Goal: Task Accomplishment & Management: Complete application form

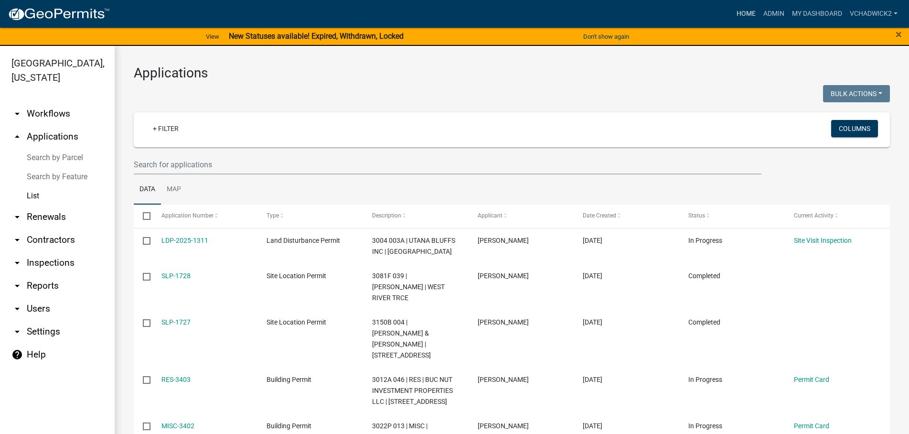
click at [745, 13] on link "Home" at bounding box center [746, 14] width 27 height 18
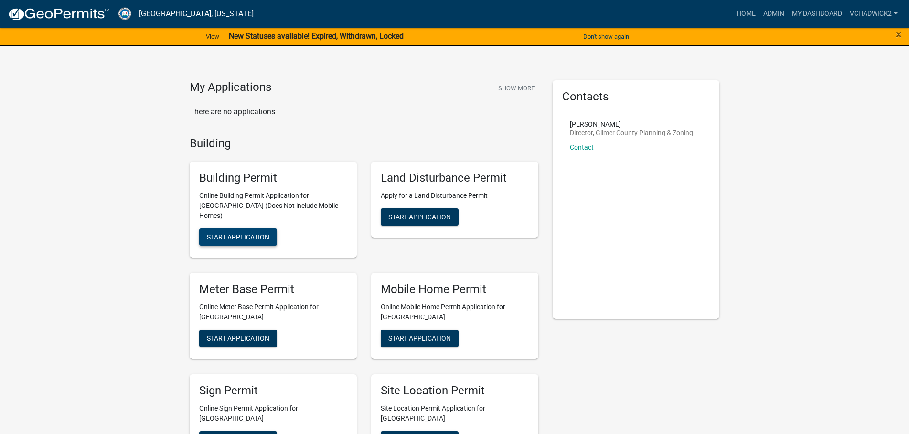
click at [235, 233] on span "Start Application" at bounding box center [238, 237] width 63 height 8
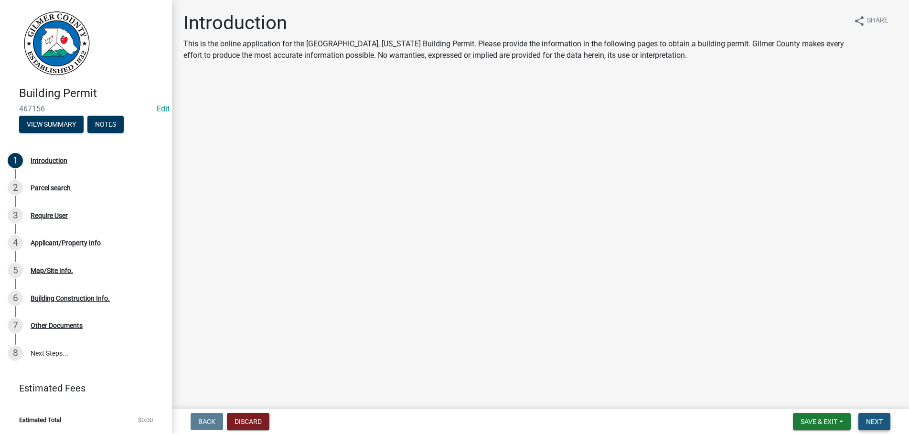
click at [875, 416] on button "Next" at bounding box center [874, 421] width 32 height 17
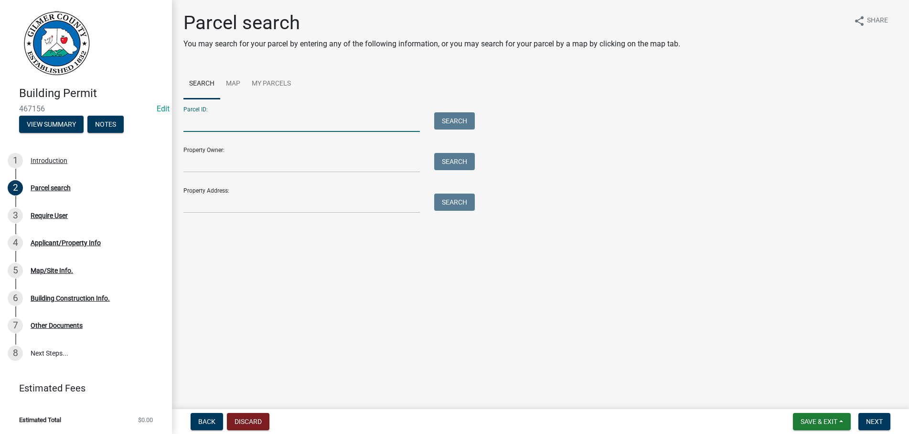
click at [274, 125] on input "Parcel ID:" at bounding box center [301, 122] width 236 height 20
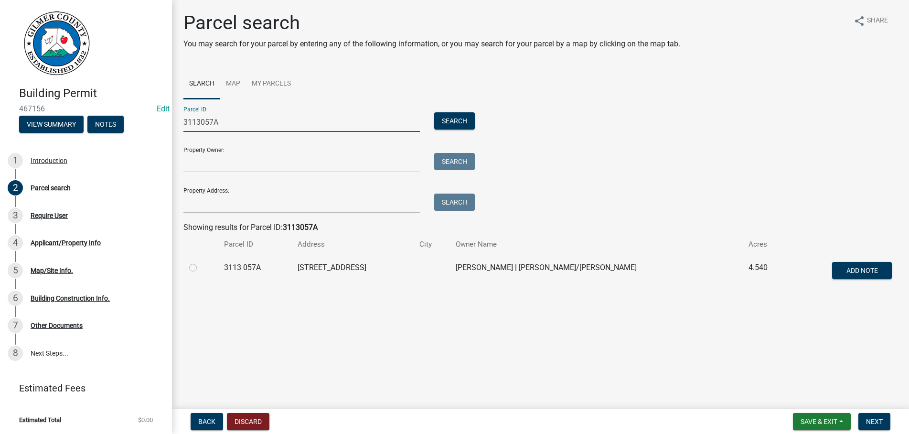
type input "3113057A"
click at [201, 262] on label at bounding box center [201, 262] width 0 height 0
click at [201, 267] on 057A "radio" at bounding box center [204, 265] width 6 height 6
radio 057A "true"
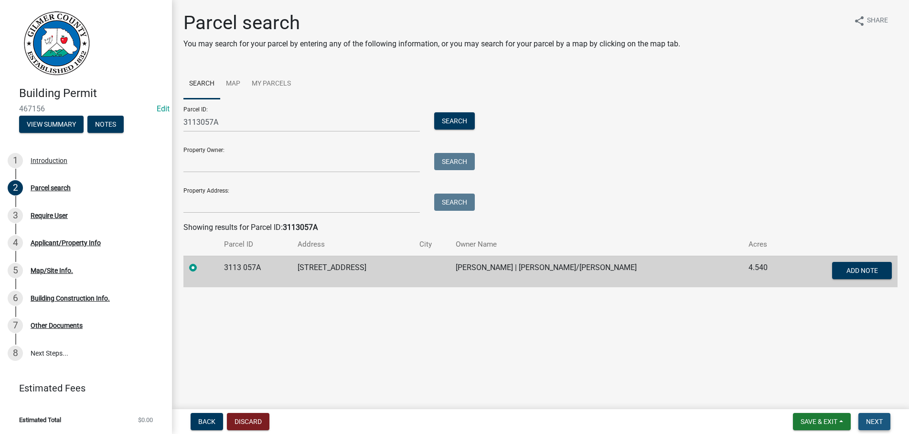
click at [867, 417] on span "Next" at bounding box center [874, 421] width 17 height 8
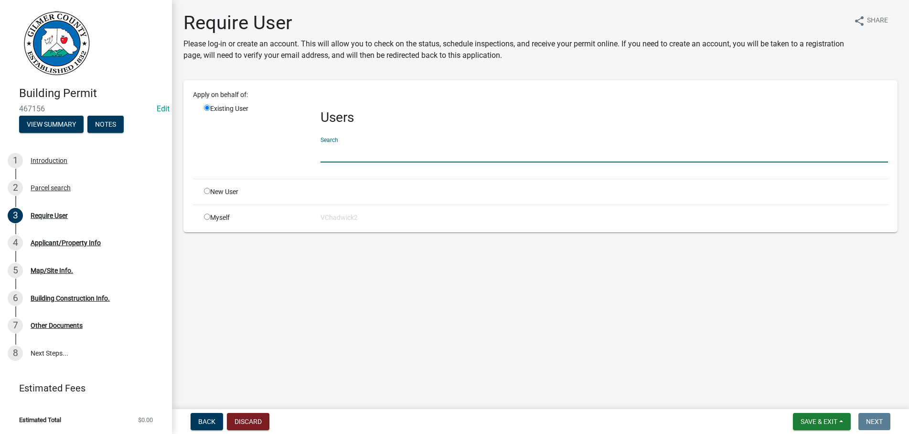
click at [386, 151] on input "text" at bounding box center [604, 153] width 567 height 20
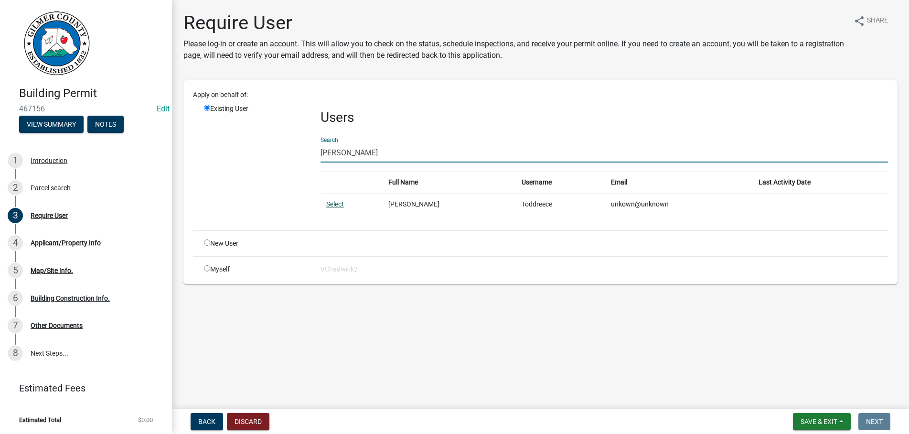
type input "[PERSON_NAME]"
click at [336, 204] on link "Select" at bounding box center [335, 204] width 18 height 8
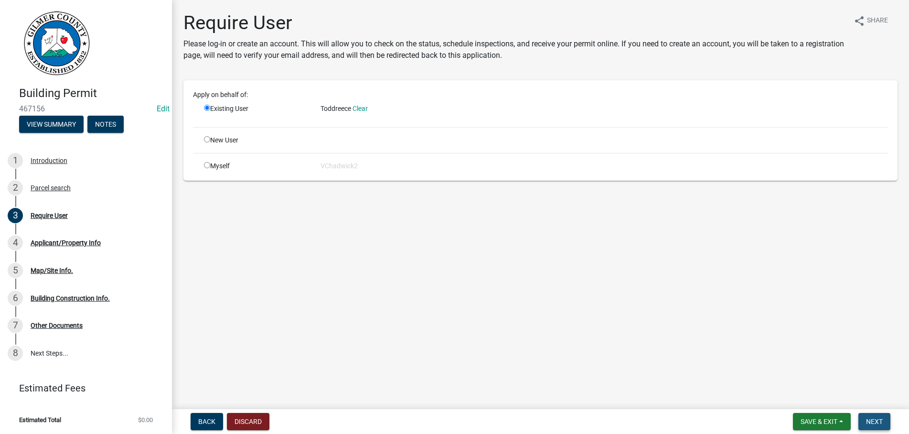
click at [876, 421] on span "Next" at bounding box center [874, 421] width 17 height 8
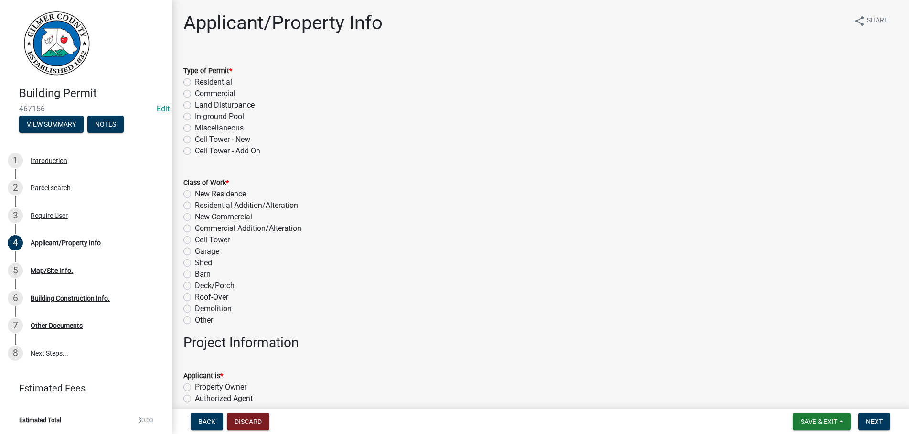
click at [195, 82] on label "Residential" at bounding box center [213, 81] width 37 height 11
click at [195, 82] on input "Residential" at bounding box center [198, 79] width 6 height 6
radio input "true"
click at [195, 309] on label "Demolition" at bounding box center [213, 308] width 37 height 11
click at [195, 309] on input "Demolition" at bounding box center [198, 306] width 6 height 6
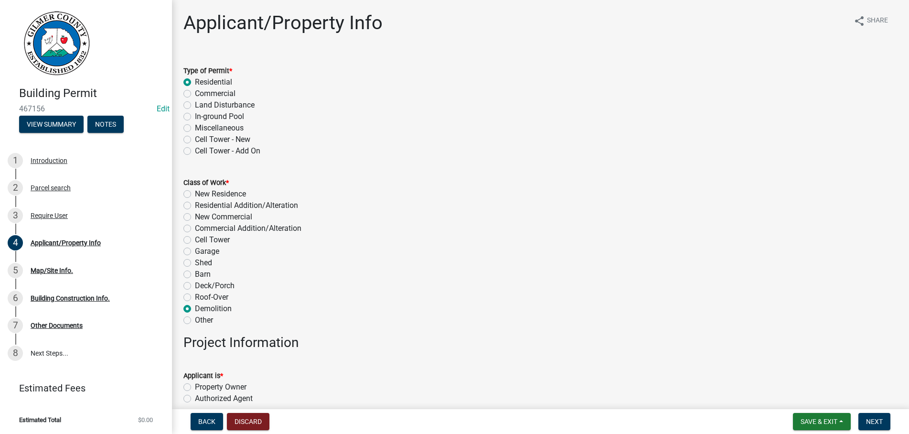
radio input "true"
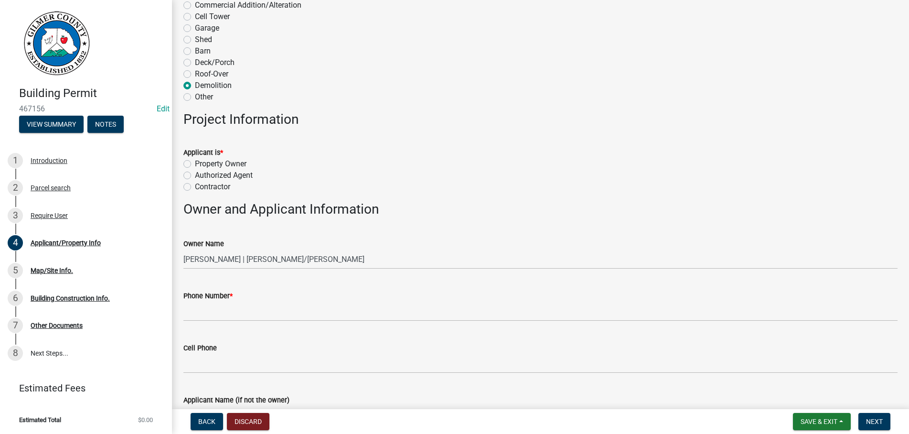
scroll to position [327, 0]
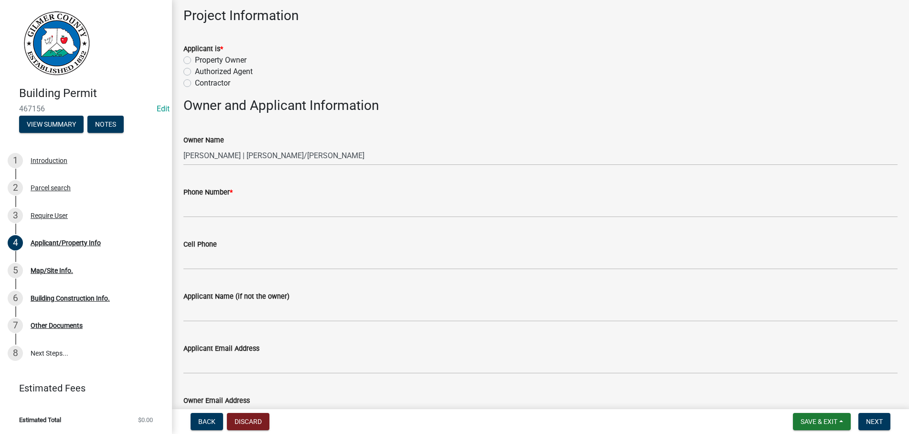
click at [195, 59] on label "Property Owner" at bounding box center [221, 59] width 52 height 11
click at [195, 59] on input "Property Owner" at bounding box center [198, 57] width 6 height 6
radio input "true"
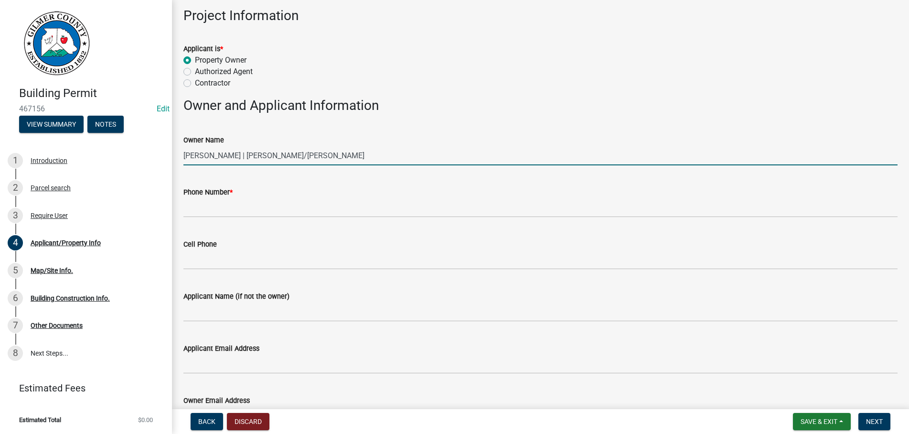
drag, startPoint x: 351, startPoint y: 158, endPoint x: -4, endPoint y: 123, distance: 357.1
click at [183, 146] on input "[PERSON_NAME] | [PERSON_NAME]/[PERSON_NAME]" at bounding box center [540, 156] width 714 height 20
type input "[PERSON_NAME]"
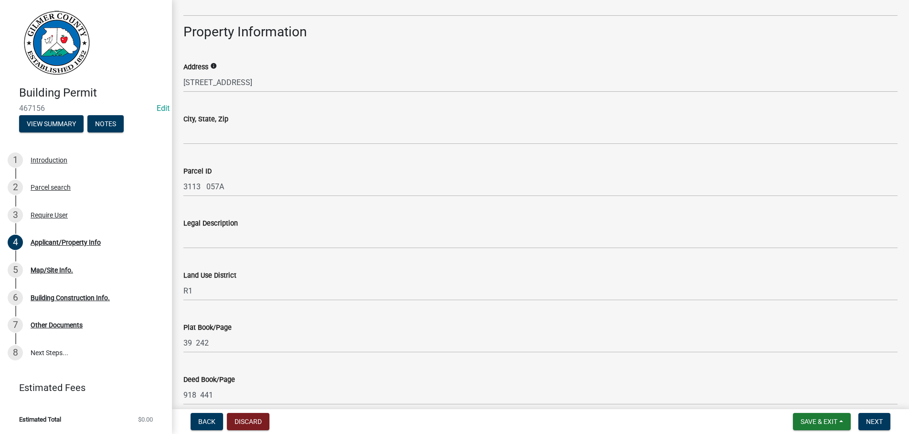
scroll to position [762, 0]
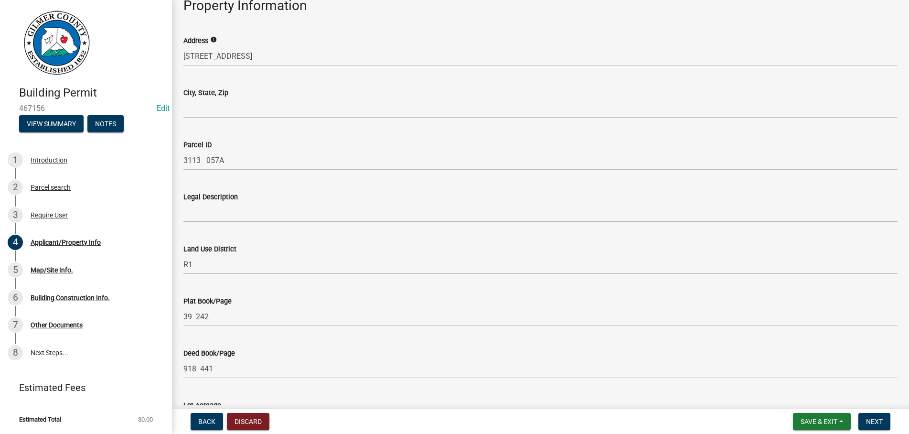
type input "[PHONE_NUMBER]"
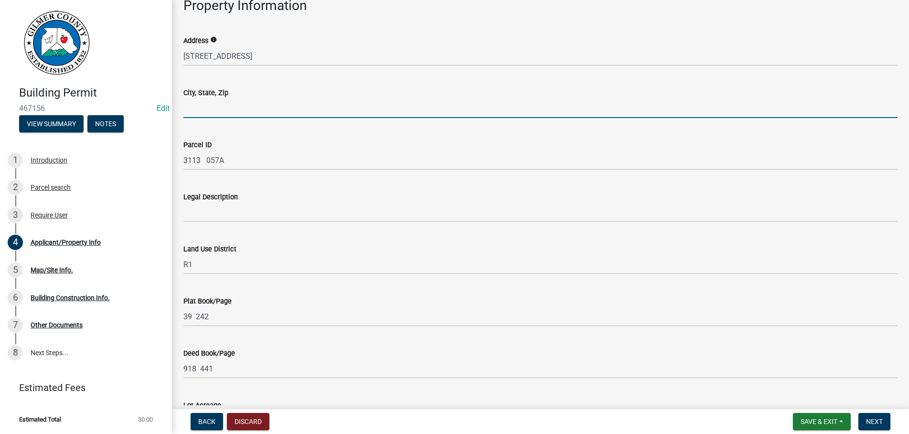
click at [244, 109] on input "City, State, Zip" at bounding box center [540, 108] width 714 height 20
type input "R"
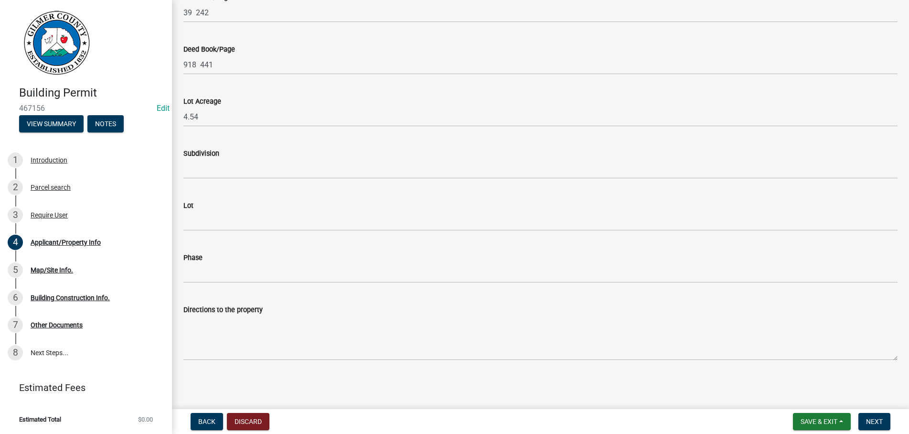
type input "ELLIJAY GA 30536"
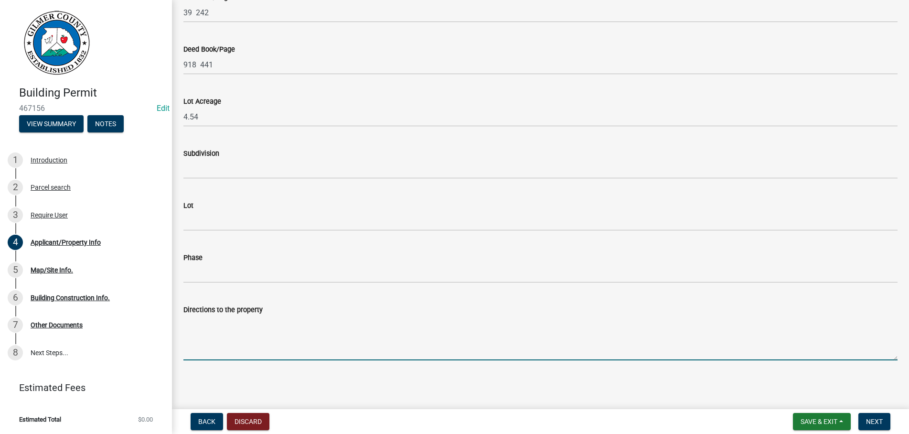
click at [276, 330] on textarea "Directions to the property" at bounding box center [540, 337] width 714 height 45
type textarea "52 E - [GEOGRAPHIC_DATA] - GO ABOUT 1/2 MILE TO THE CORNER OF [GEOGRAPHIC_DATA]."
click at [876, 420] on span "Next" at bounding box center [874, 421] width 17 height 8
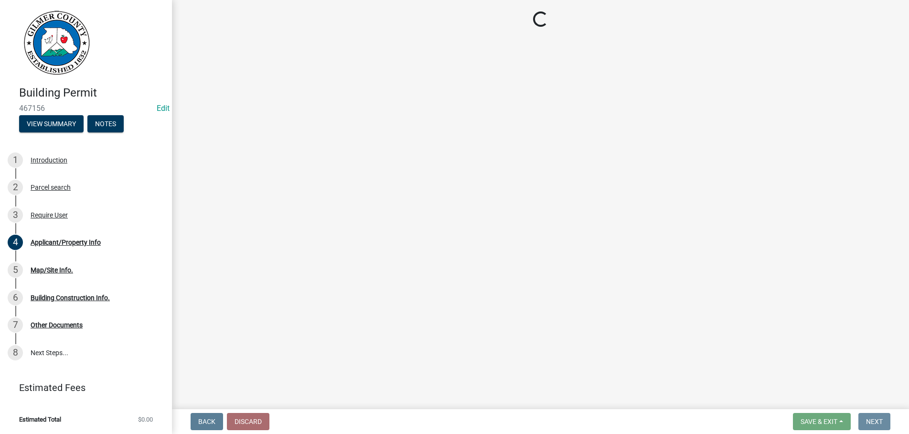
scroll to position [0, 0]
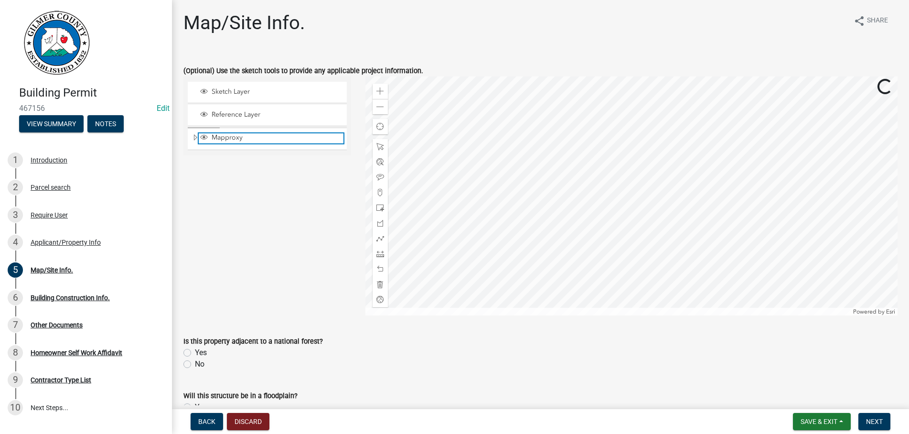
click at [230, 137] on span "Mapproxy" at bounding box center [276, 137] width 134 height 9
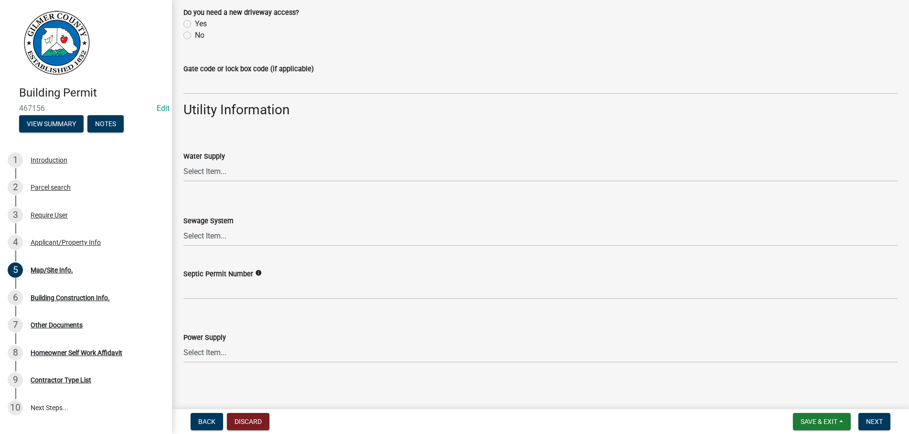
scroll to position [780, 0]
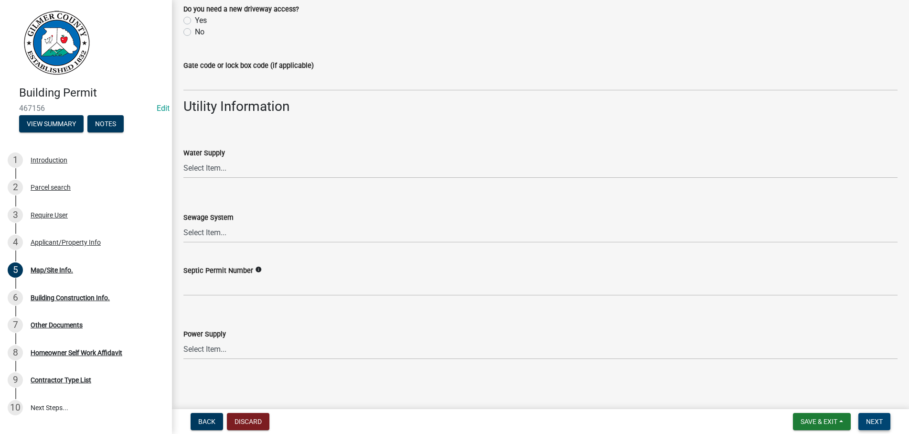
click at [867, 416] on button "Next" at bounding box center [874, 421] width 32 height 17
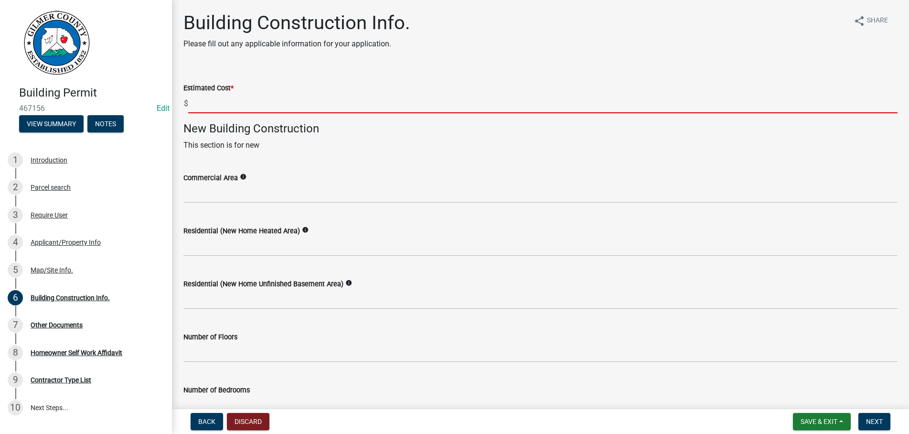
click at [235, 98] on input "text" at bounding box center [542, 104] width 709 height 20
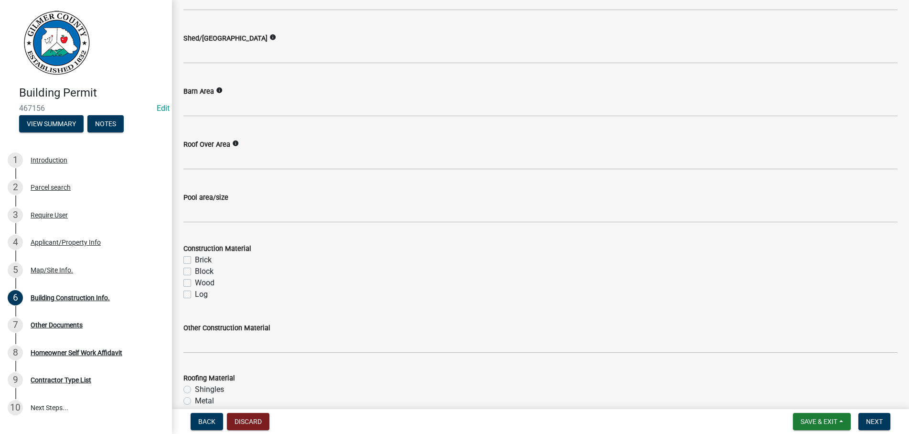
scroll to position [791, 0]
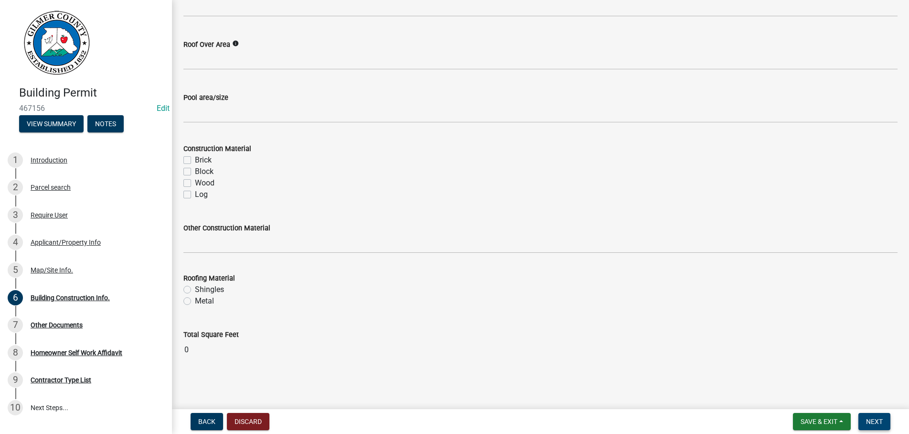
type input "5000"
click at [877, 420] on span "Next" at bounding box center [874, 421] width 17 height 8
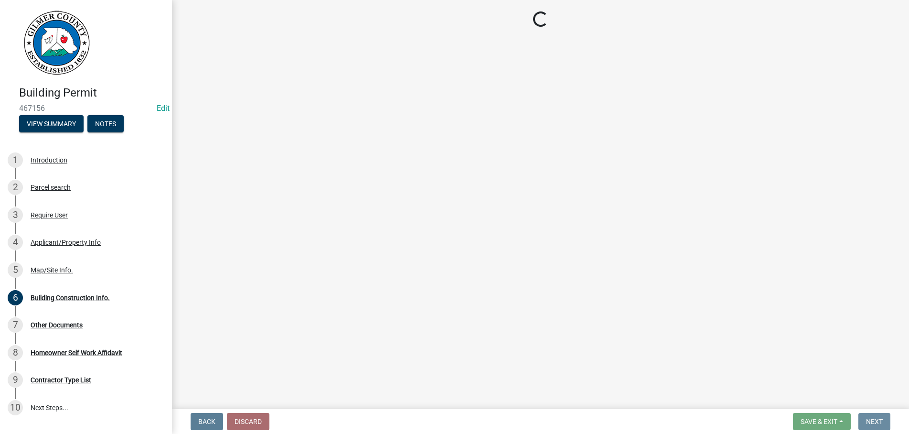
scroll to position [0, 0]
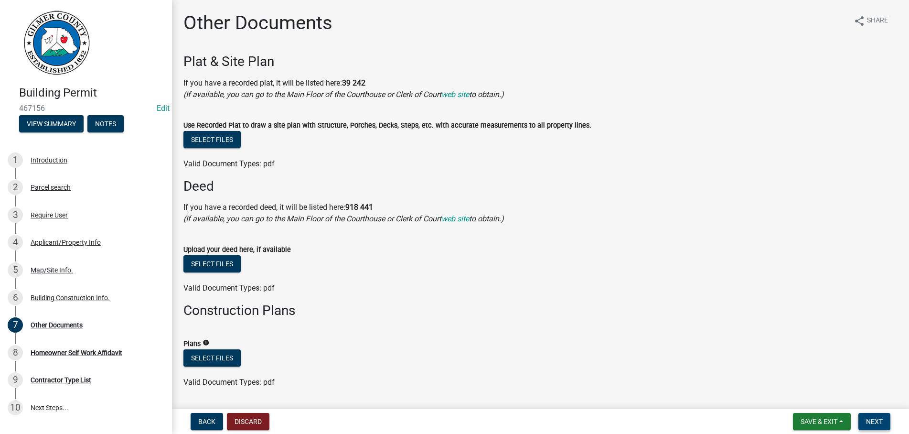
click at [875, 418] on span "Next" at bounding box center [874, 421] width 17 height 8
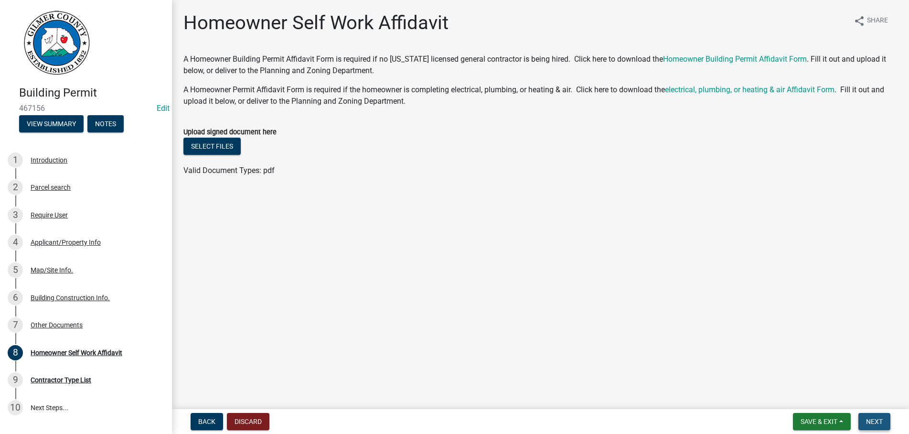
click at [875, 415] on button "Next" at bounding box center [874, 421] width 32 height 17
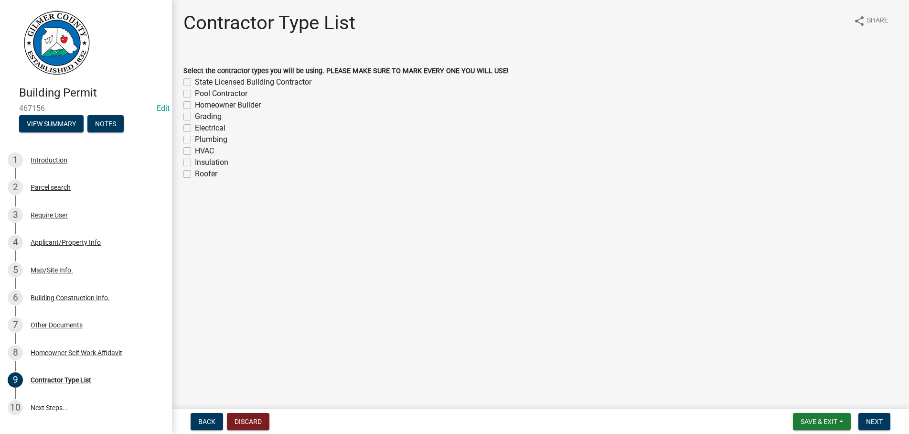
click at [195, 103] on label "Homeowner Builder" at bounding box center [228, 104] width 66 height 11
click at [195, 103] on input "Homeowner Builder" at bounding box center [198, 102] width 6 height 6
checkbox input "true"
checkbox input "false"
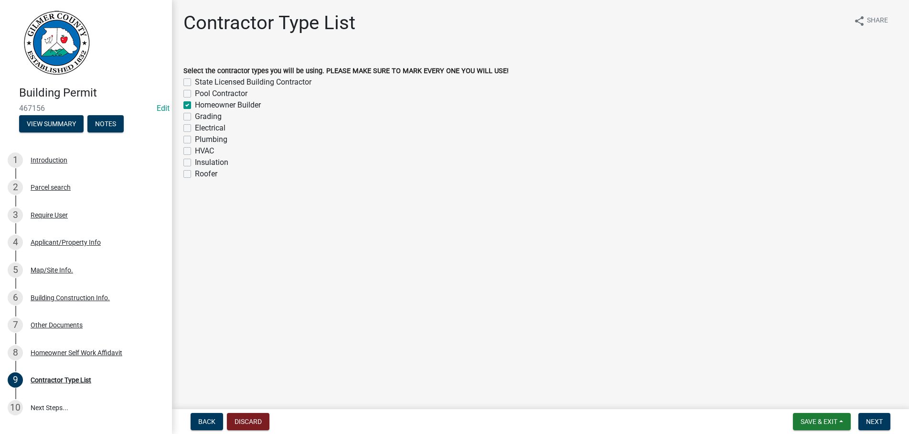
checkbox input "true"
checkbox input "false"
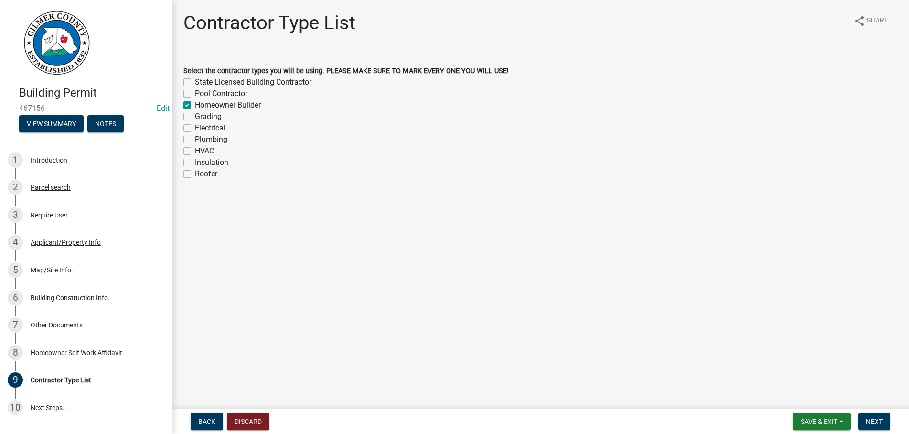
checkbox input "false"
click at [877, 424] on span "Next" at bounding box center [874, 421] width 17 height 8
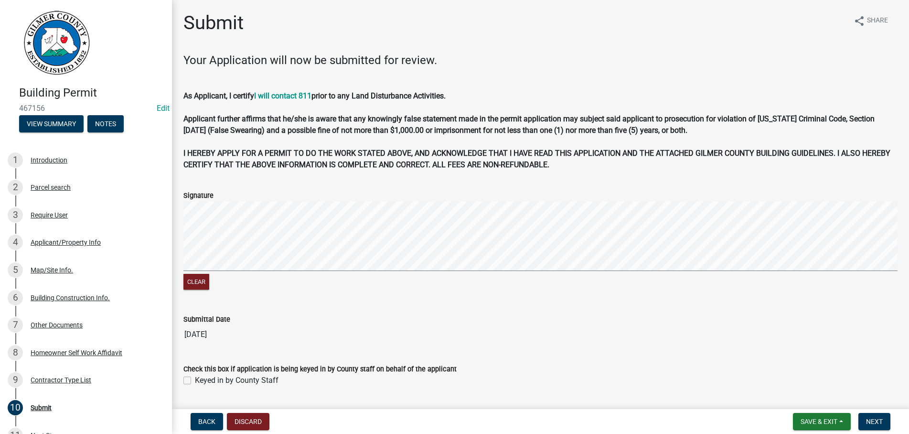
click at [195, 383] on label "Keyed in by County Staff" at bounding box center [237, 380] width 84 height 11
click at [195, 381] on input "Keyed in by County Staff" at bounding box center [198, 378] width 6 height 6
checkbox input "true"
click at [872, 417] on span "Next" at bounding box center [874, 421] width 17 height 8
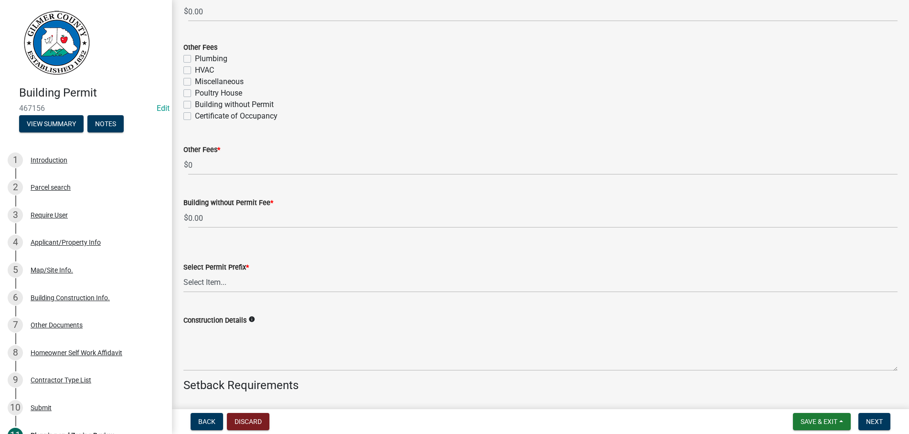
scroll to position [1851, 0]
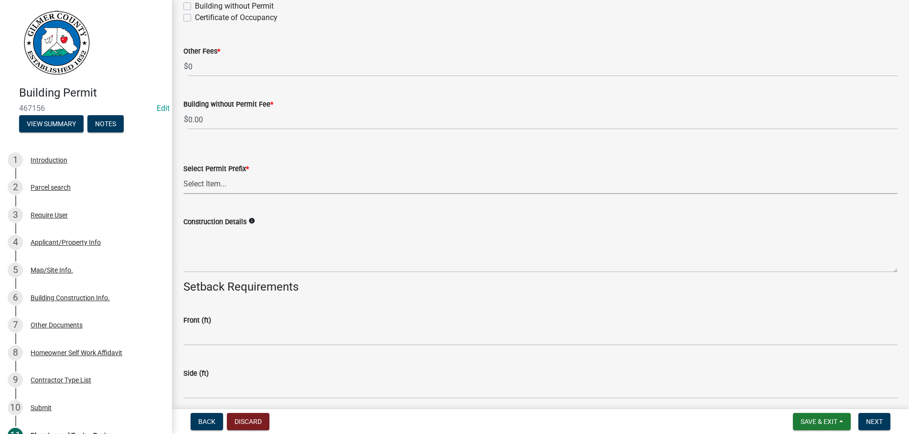
click at [183, 174] on select "Select Item... RES COMM MB LAND POOL MISC CELL TOWER - NEW CELL TOWER - ADD ON" at bounding box center [540, 184] width 714 height 20
click option "MISC" at bounding box center [0, 0] width 0 height 0
select select "d8142ddf-27f7-42b0-ba1e-04fee764576f"
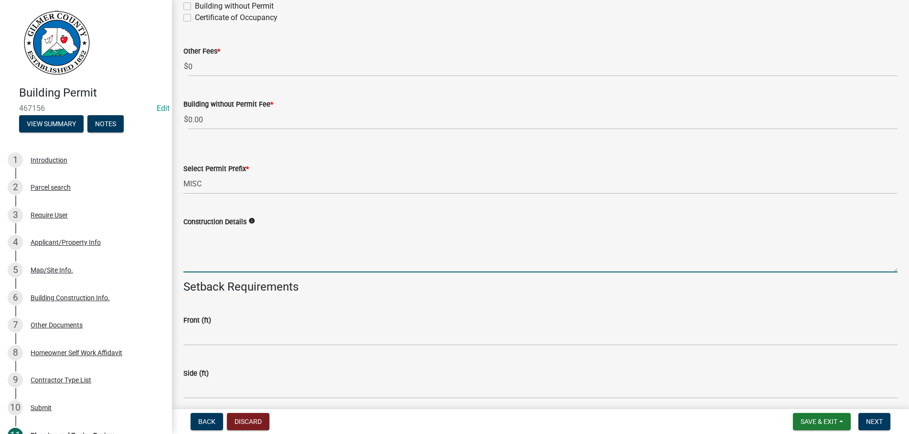
click at [232, 246] on textarea "Construction Details" at bounding box center [540, 249] width 714 height 45
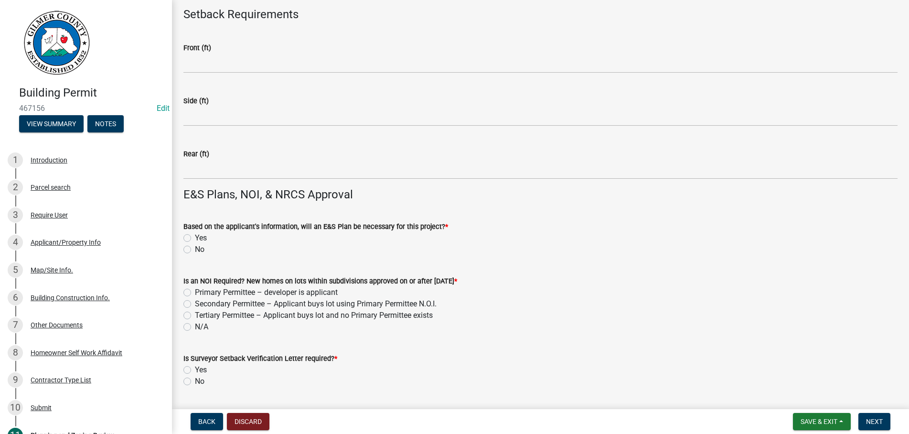
scroll to position [2178, 0]
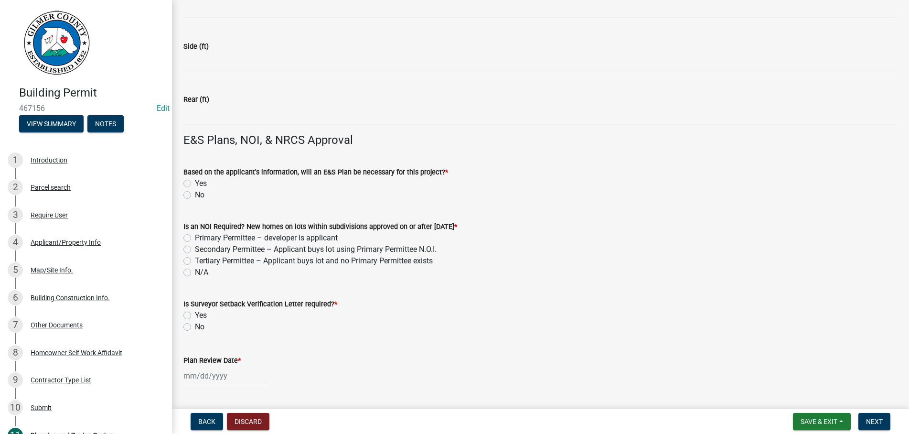
type textarea "DEMOLITION OF OLD HOME PLACE"
drag, startPoint x: 188, startPoint y: 195, endPoint x: 188, endPoint y: 284, distance: 89.3
click at [195, 195] on label "No" at bounding box center [200, 194] width 10 height 11
click at [195, 195] on input "No" at bounding box center [198, 192] width 6 height 6
radio input "true"
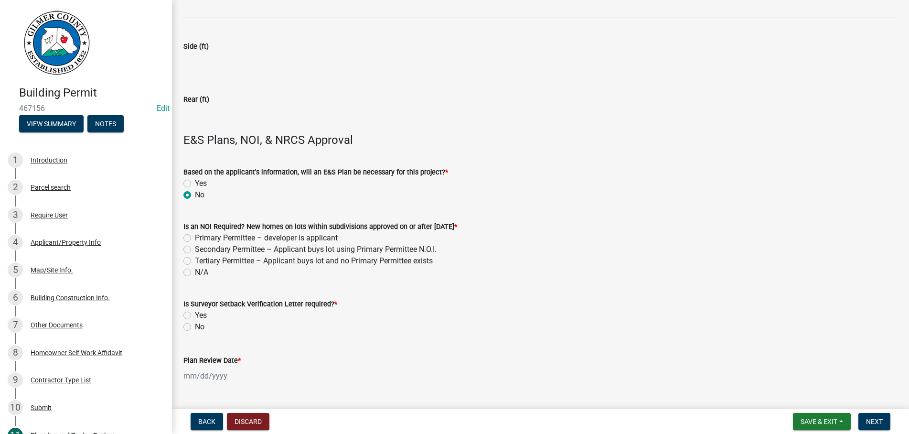
click at [195, 272] on label "N/A" at bounding box center [201, 272] width 13 height 11
click at [195, 272] on input "N/A" at bounding box center [198, 270] width 6 height 6
radio input "true"
drag, startPoint x: 186, startPoint y: 329, endPoint x: 377, endPoint y: 282, distance: 197.1
click at [195, 329] on label "No" at bounding box center [200, 326] width 10 height 11
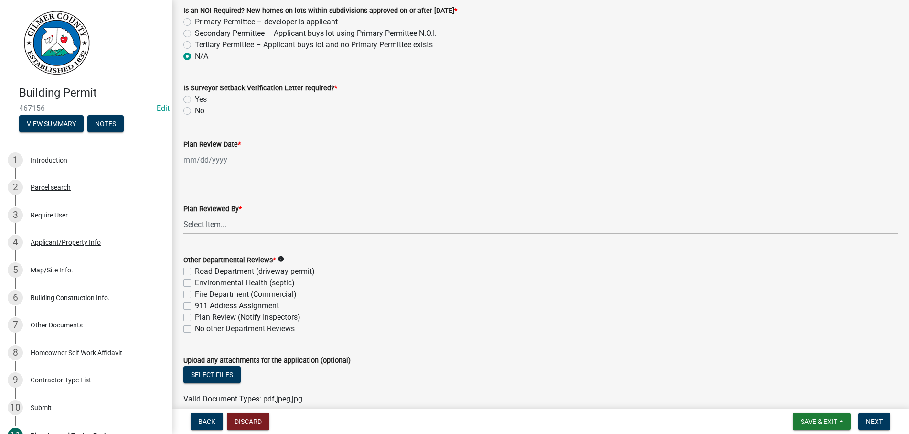
scroll to position [2396, 0]
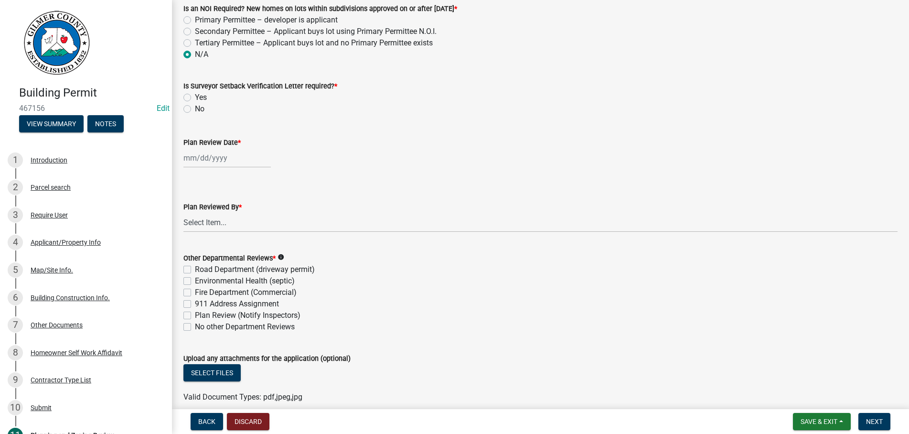
click at [195, 109] on label "No" at bounding box center [200, 108] width 10 height 11
click at [195, 109] on input "No" at bounding box center [198, 106] width 6 height 6
radio input "true"
click at [253, 162] on input "Plan Review Date *" at bounding box center [226, 158] width 87 height 20
select select "8"
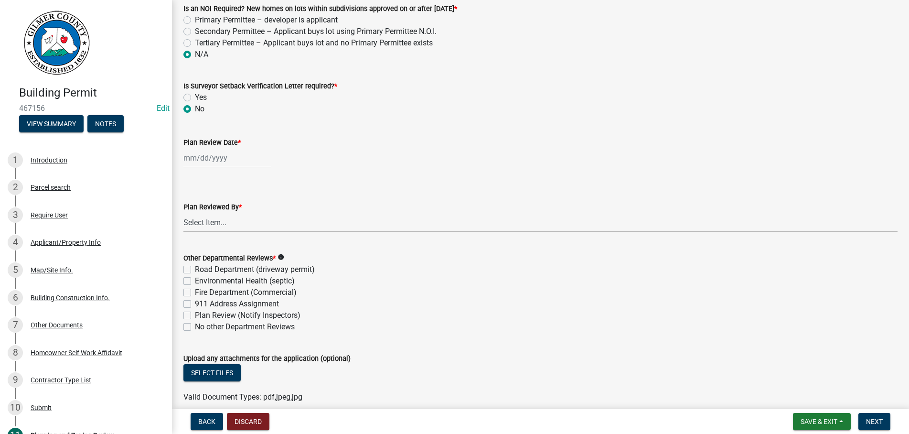
select select "2025"
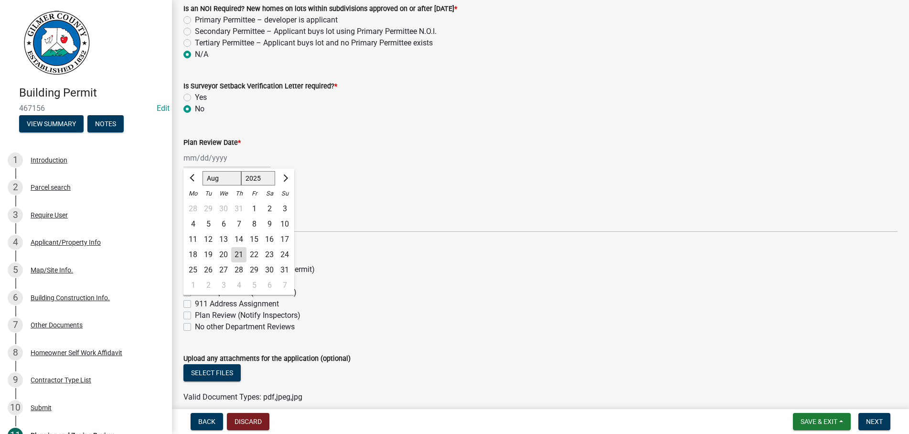
type input "[DATE]"
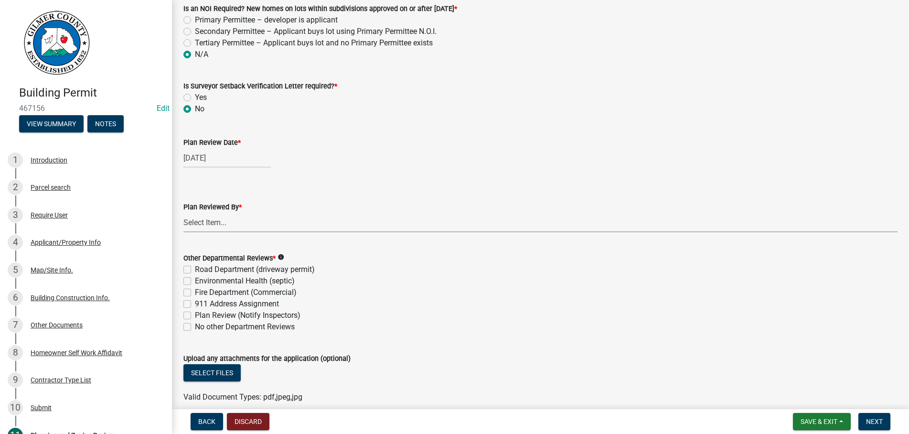
click at [183, 213] on select "Select Item... [PERSON_NAME] [PERSON_NAME] [PERSON_NAME] [PERSON_NAME] [PERSON_…" at bounding box center [540, 223] width 714 height 20
click option "[PERSON_NAME]" at bounding box center [0, 0] width 0 height 0
select select "b44f7338-8171-40f4-83dd-b8ba3065c966"
click at [776, 95] on div "Yes" at bounding box center [540, 97] width 714 height 11
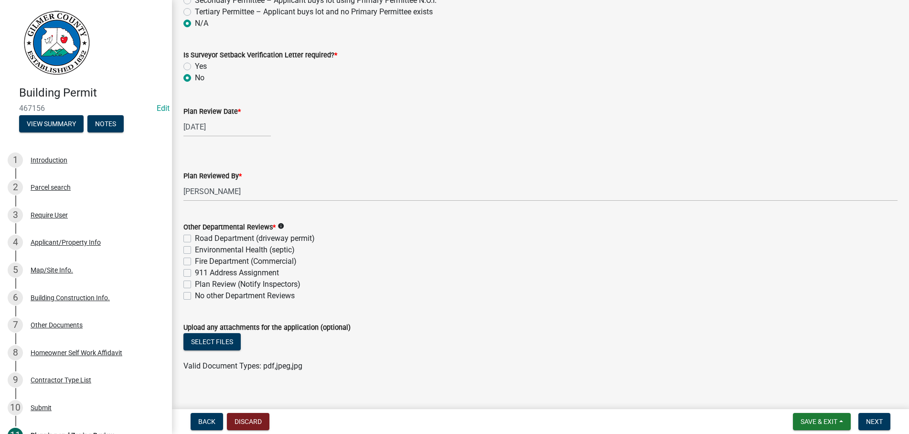
scroll to position [2440, 0]
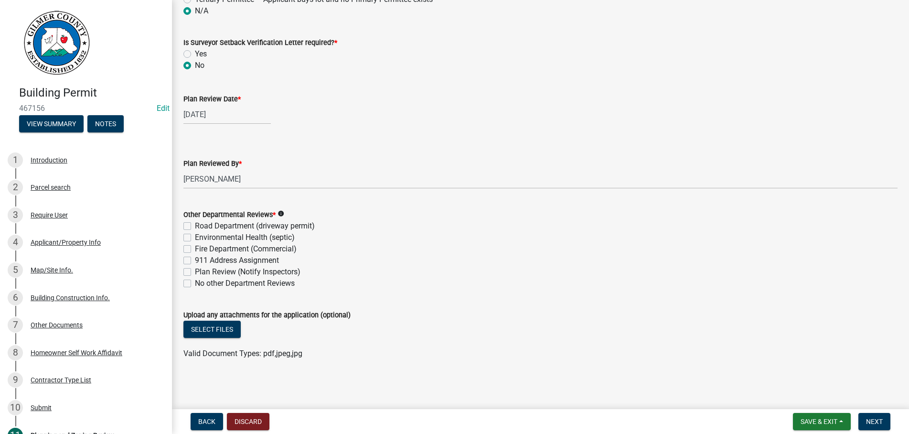
drag, startPoint x: 190, startPoint y: 283, endPoint x: 230, endPoint y: 282, distance: 39.7
click at [193, 283] on div "No other Department Reviews" at bounding box center [540, 283] width 714 height 11
click at [195, 280] on label "No other Department Reviews" at bounding box center [245, 283] width 100 height 11
click at [195, 280] on input "No other Department Reviews" at bounding box center [198, 281] width 6 height 6
checkbox input "true"
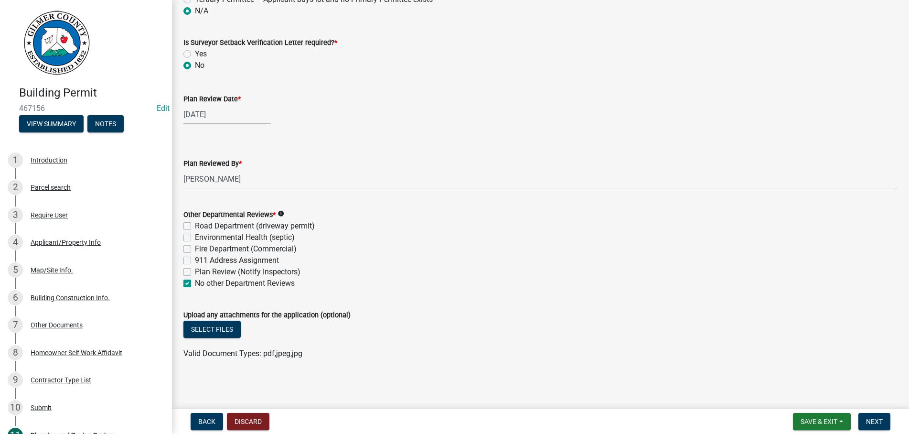
checkbox input "false"
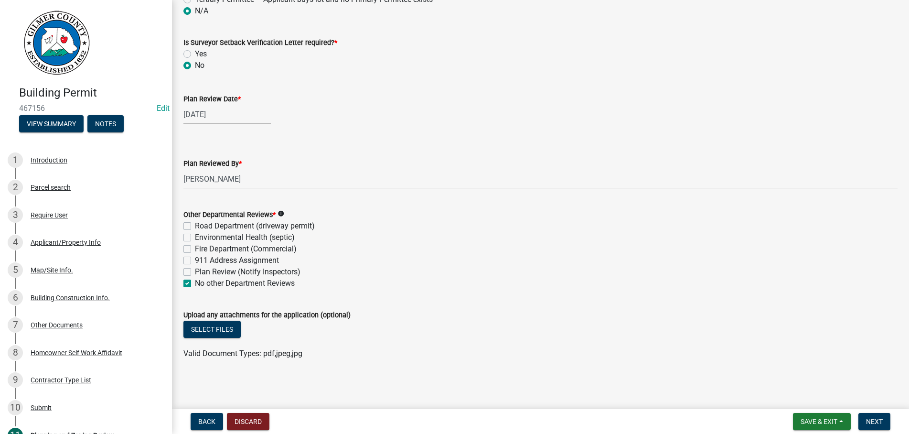
checkbox input "true"
click at [209, 330] on button "Select files" at bounding box center [211, 329] width 57 height 17
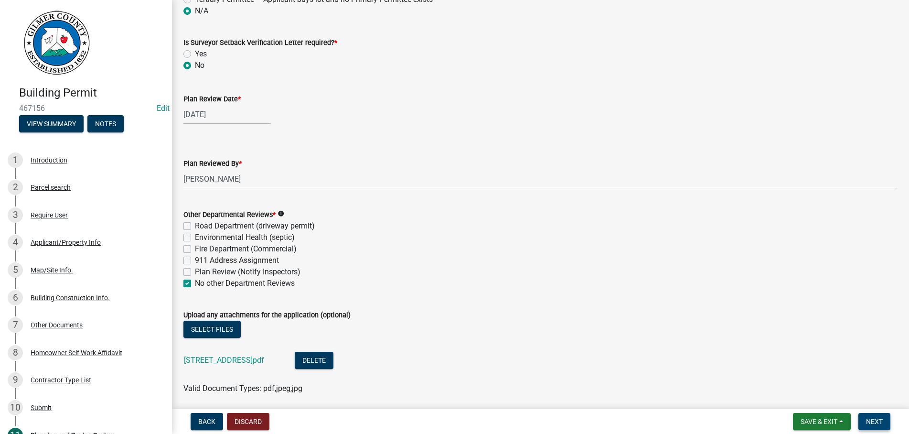
click at [874, 420] on span "Next" at bounding box center [874, 421] width 17 height 8
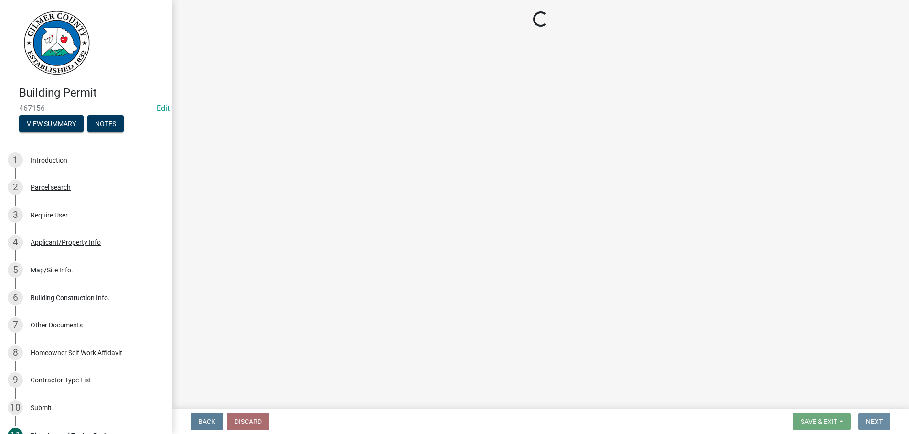
scroll to position [0, 0]
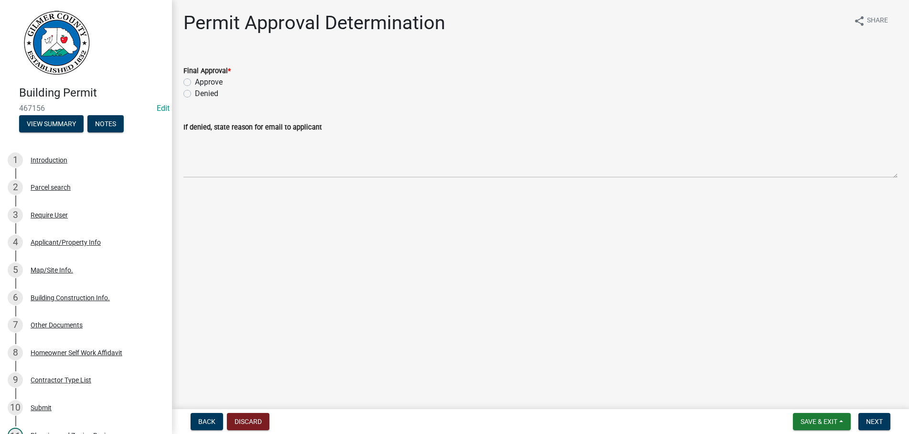
click at [195, 82] on label "Approve" at bounding box center [209, 81] width 28 height 11
click at [195, 82] on input "Approve" at bounding box center [198, 79] width 6 height 6
radio input "true"
click at [872, 418] on span "Next" at bounding box center [874, 421] width 17 height 8
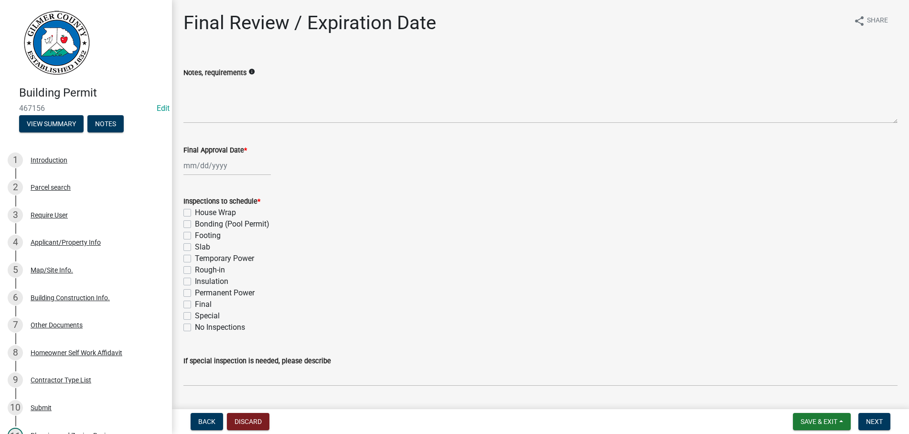
select select "8"
select select "2025"
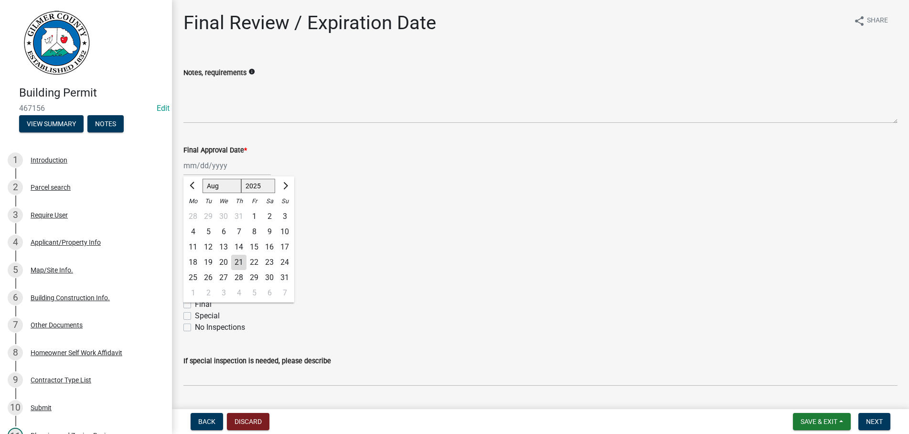
click at [236, 168] on input "Final Approval Date *" at bounding box center [226, 166] width 87 height 20
type input "[DATE]"
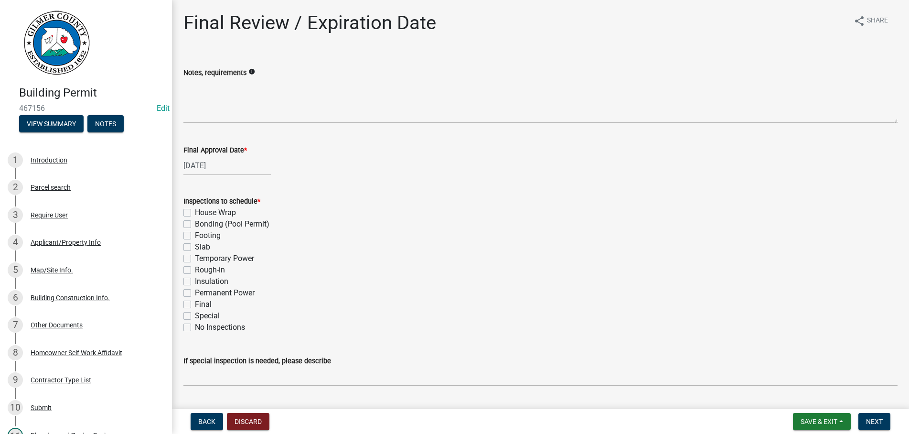
click at [195, 304] on label "Final" at bounding box center [203, 304] width 17 height 11
click at [195, 304] on input "Final" at bounding box center [198, 302] width 6 height 6
checkbox input "true"
checkbox input "false"
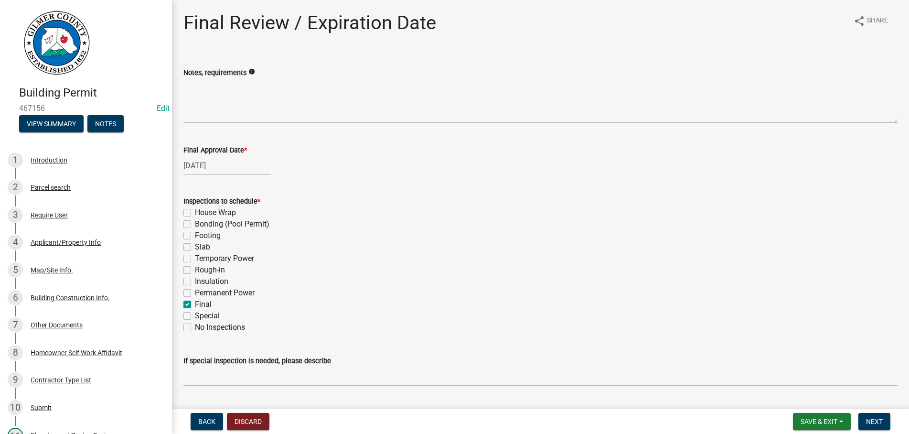
checkbox input "false"
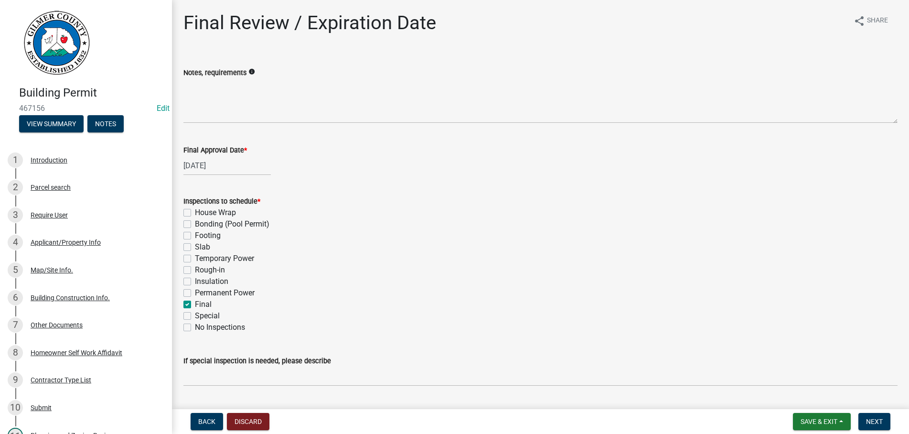
checkbox input "false"
checkbox input "true"
checkbox input "false"
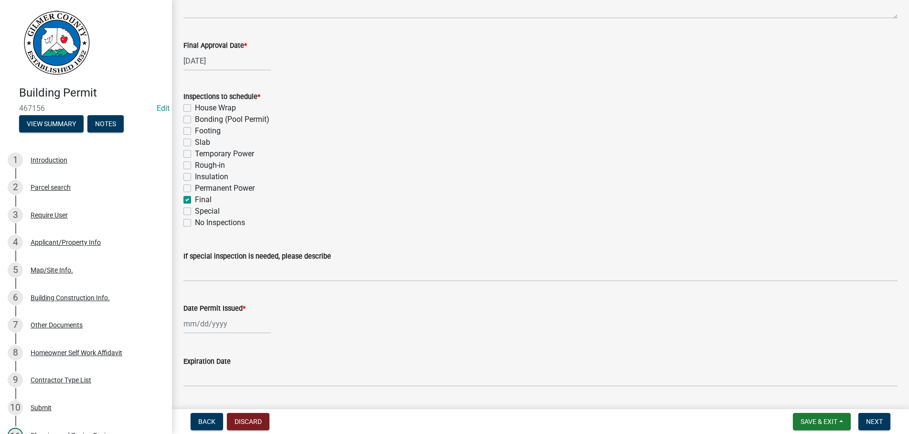
scroll to position [196, 0]
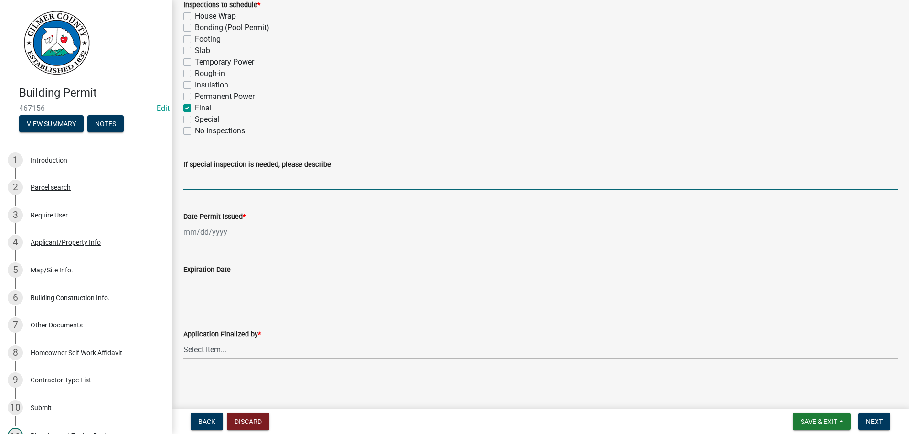
select select "8"
select select "2025"
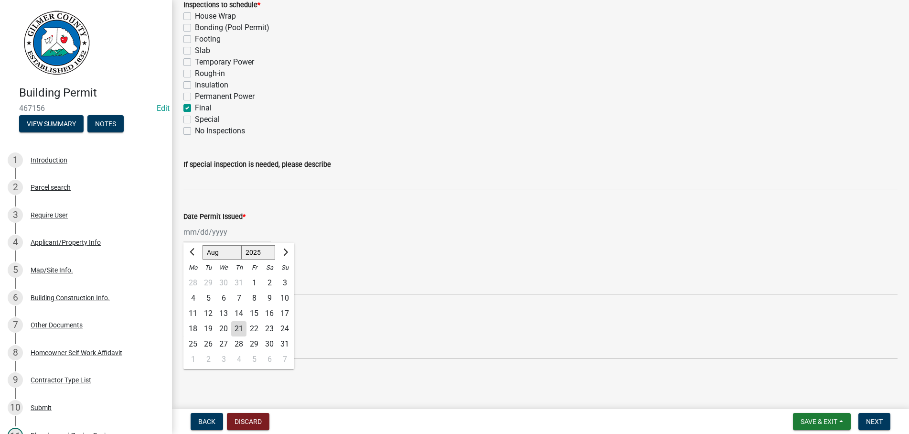
type input "[DATE]"
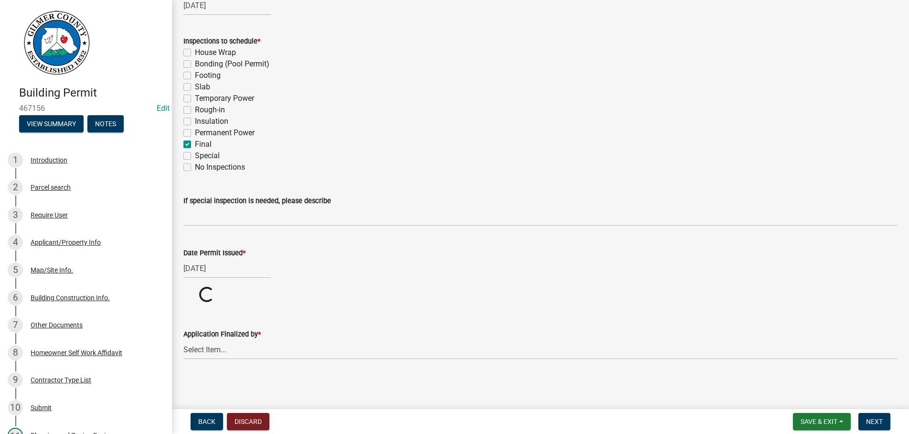
scroll to position [160, 0]
select select "b44f7338-8171-40f4-83dd-b8ba3065c966"
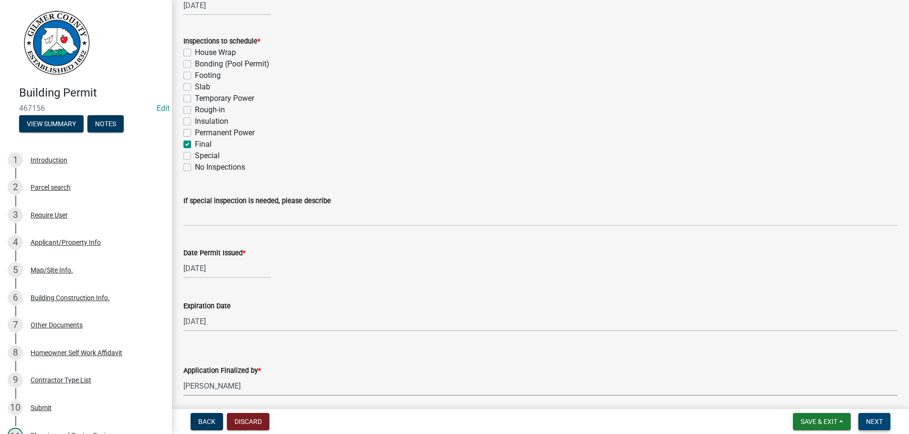
click at [873, 419] on span "Next" at bounding box center [874, 421] width 17 height 8
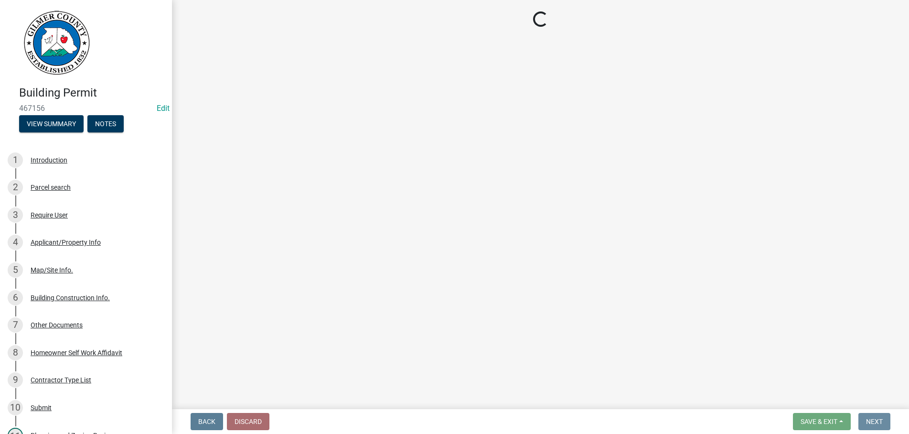
scroll to position [0, 0]
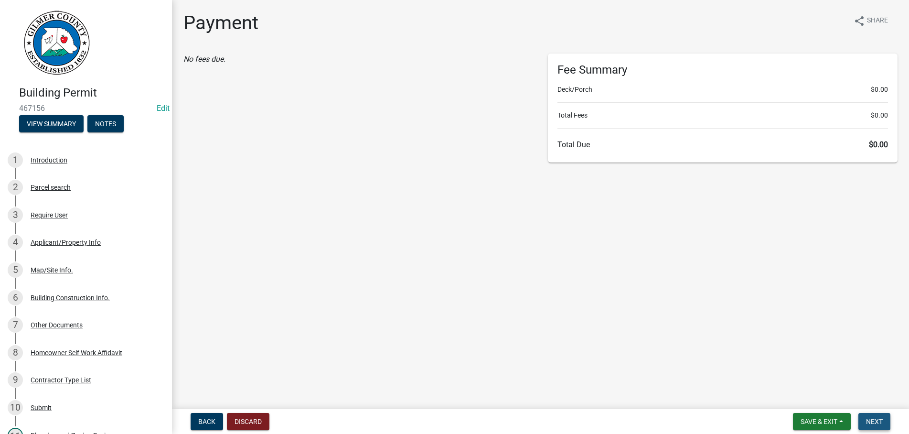
click at [877, 422] on span "Next" at bounding box center [874, 421] width 17 height 8
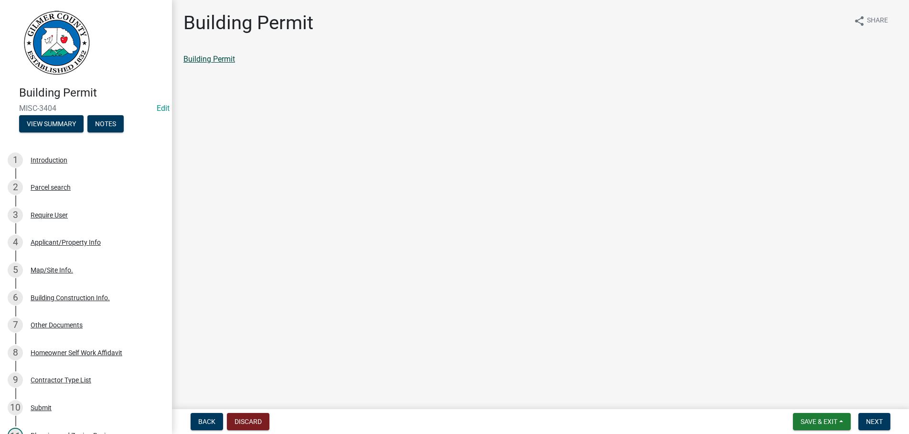
click at [229, 62] on link "Building Permit" at bounding box center [209, 58] width 52 height 9
click at [881, 422] on span "Next" at bounding box center [874, 421] width 17 height 8
click at [217, 62] on link "Permit Card" at bounding box center [203, 58] width 40 height 9
click at [873, 424] on span "Next" at bounding box center [874, 421] width 17 height 8
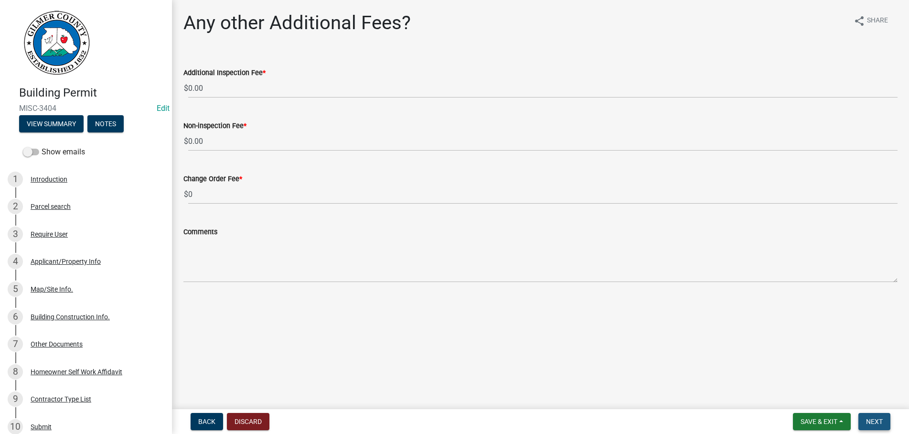
click at [871, 418] on span "Next" at bounding box center [874, 421] width 17 height 8
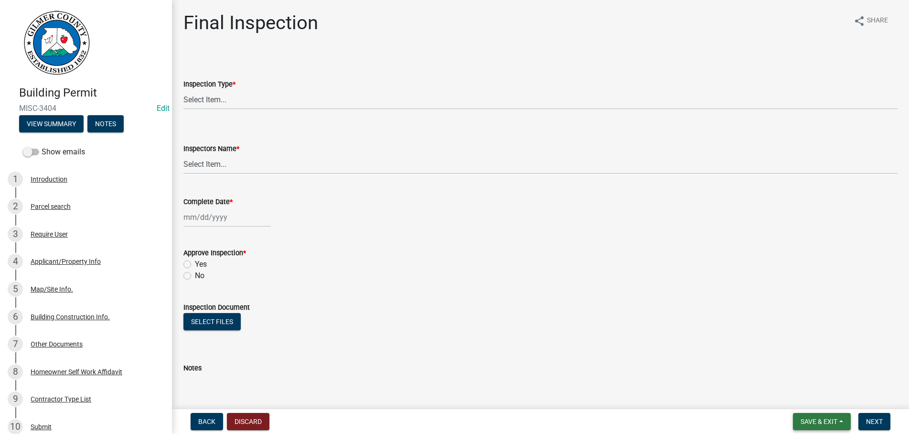
drag, startPoint x: 816, startPoint y: 420, endPoint x: 816, endPoint y: 406, distance: 13.9
click at [816, 420] on span "Save & Exit" at bounding box center [819, 421] width 37 height 8
click at [817, 397] on button "Save & Exit" at bounding box center [812, 396] width 76 height 23
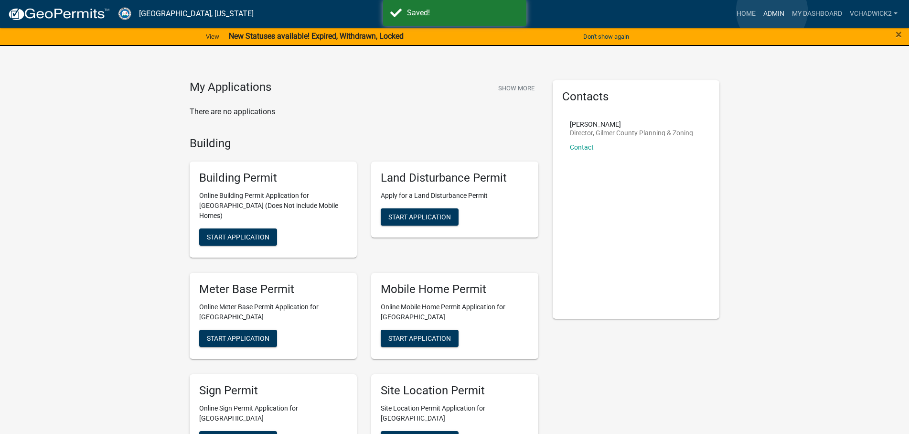
click at [772, 11] on link "Admin" at bounding box center [774, 14] width 29 height 18
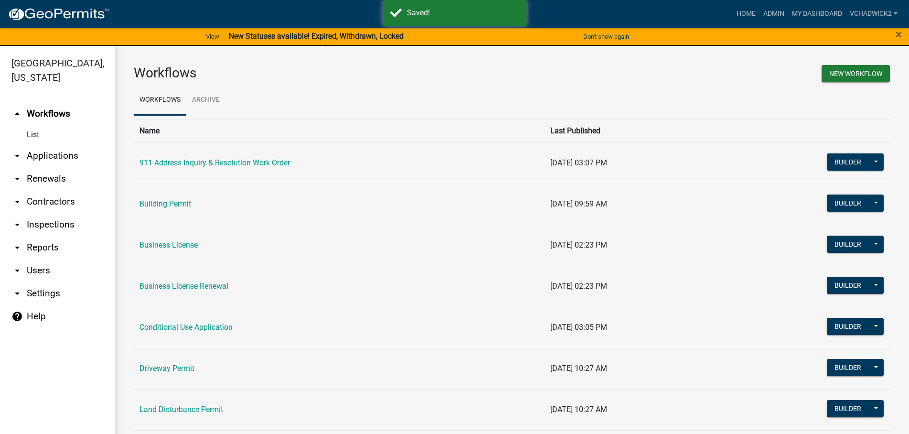
click at [62, 155] on link "arrow_drop_down Applications" at bounding box center [57, 155] width 115 height 23
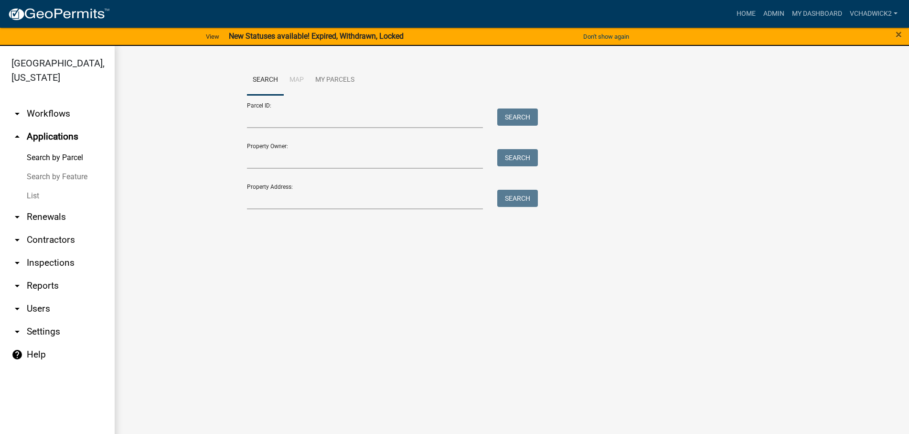
click at [32, 195] on link "List" at bounding box center [57, 195] width 115 height 19
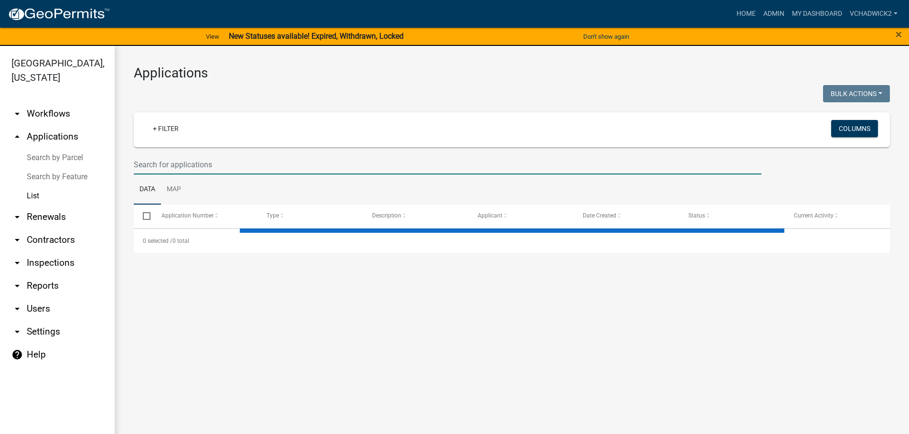
click at [156, 162] on input "text" at bounding box center [448, 165] width 628 height 20
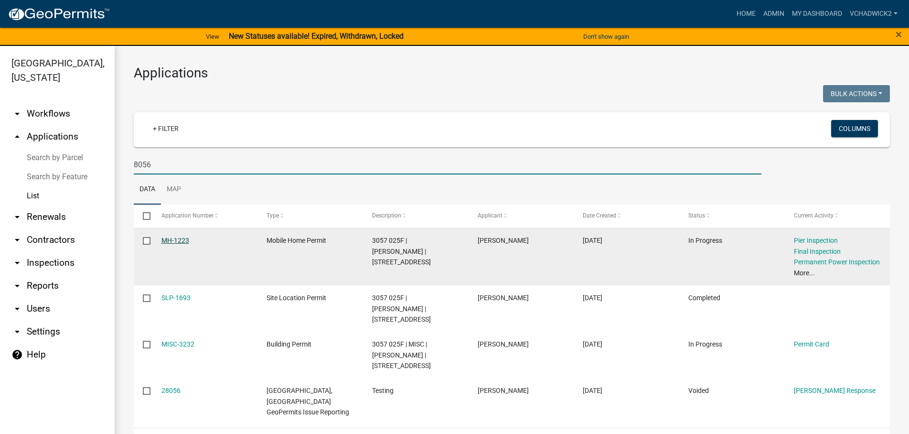
type input "8056"
click at [177, 240] on link "MH-1223" at bounding box center [175, 240] width 28 height 8
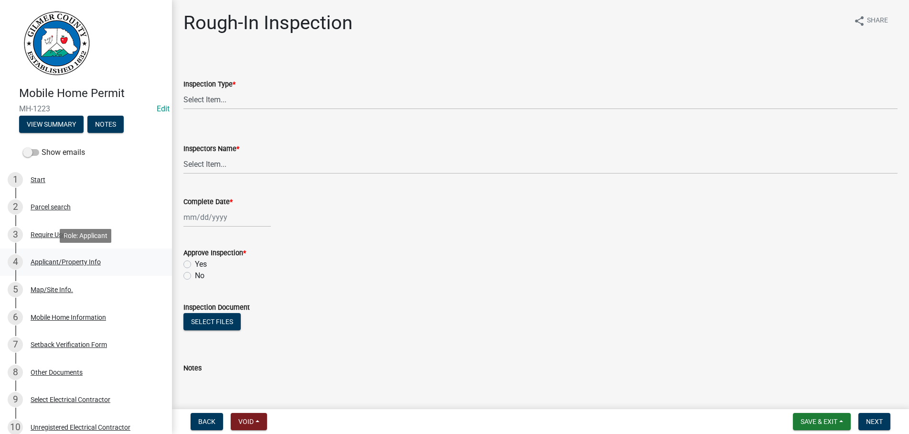
click at [52, 261] on div "Applicant/Property Info" at bounding box center [66, 261] width 70 height 7
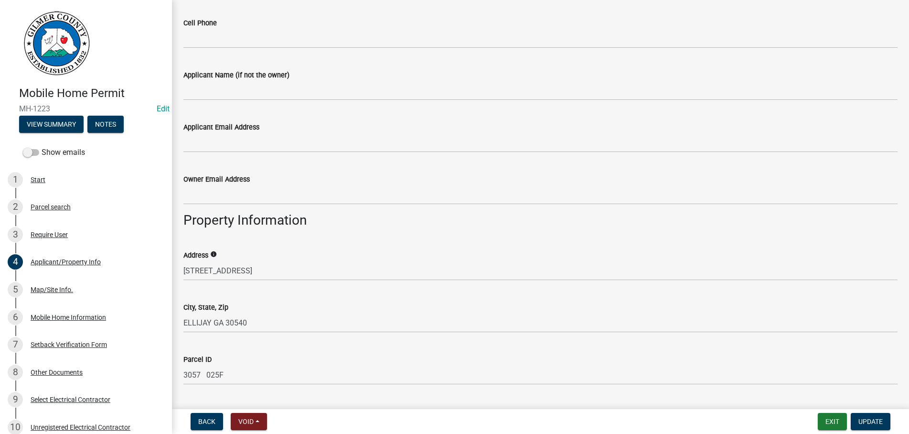
scroll to position [436, 0]
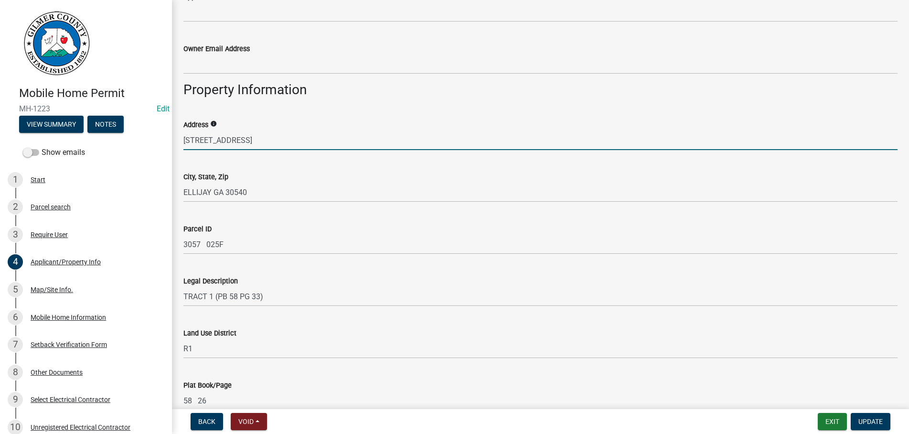
click at [198, 140] on input "[STREET_ADDRESS]" at bounding box center [540, 140] width 714 height 20
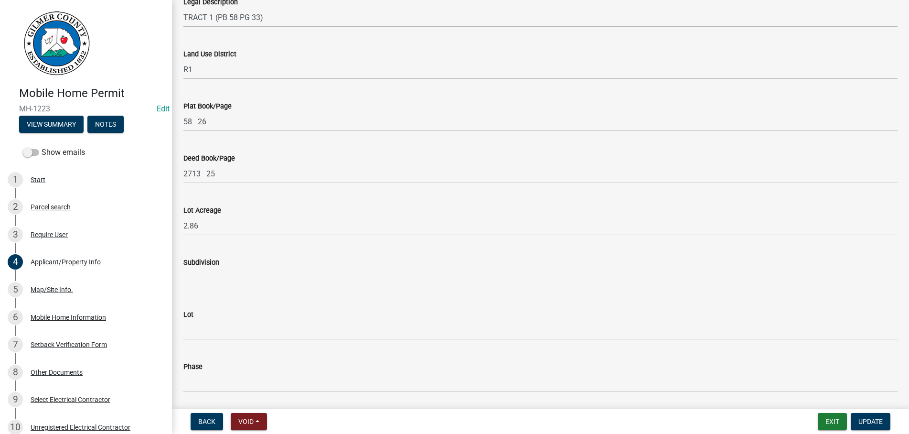
scroll to position [824, 0]
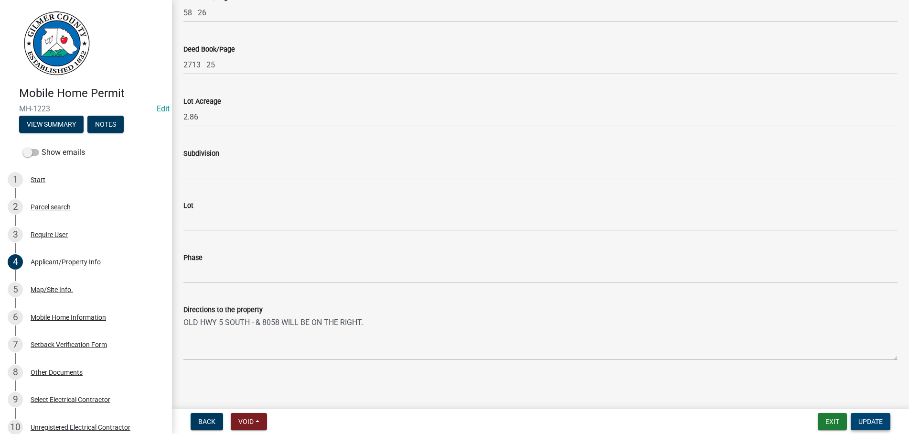
type input "[STREET_ADDRESS]"
click at [867, 418] on span "Update" at bounding box center [870, 421] width 24 height 8
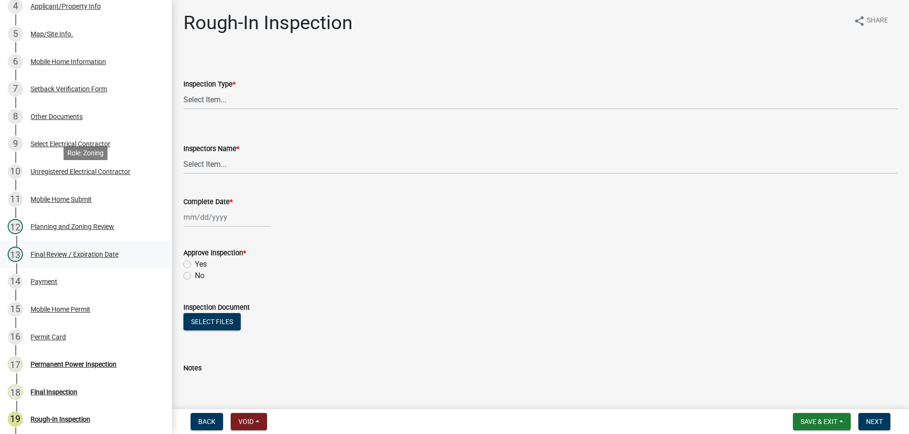
scroll to position [341, 0]
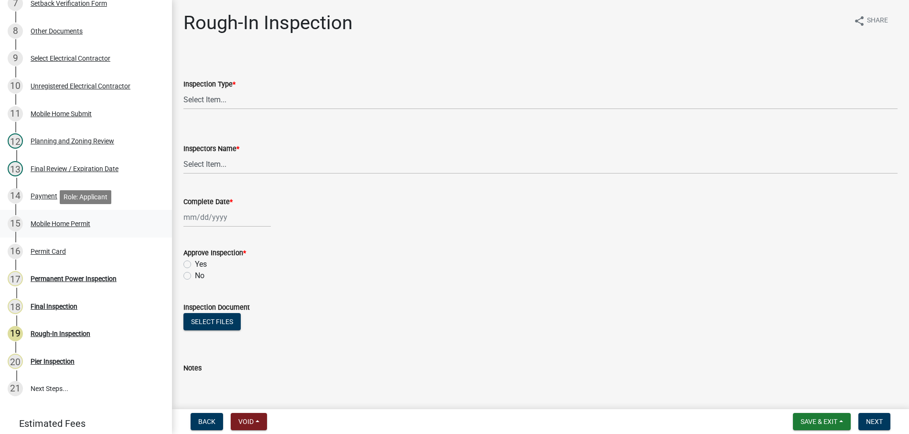
click at [57, 221] on div "Mobile Home Permit" at bounding box center [61, 223] width 60 height 7
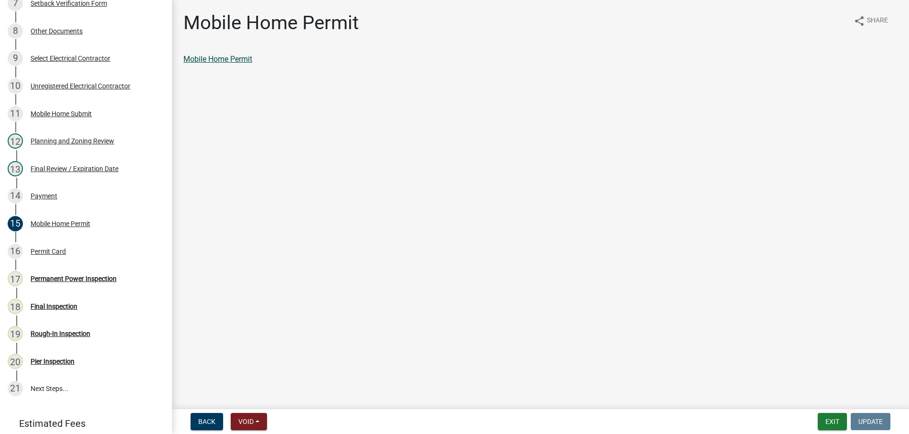
click at [206, 60] on link "Mobile Home Permit" at bounding box center [217, 58] width 69 height 9
click at [829, 419] on button "Exit" at bounding box center [832, 421] width 29 height 17
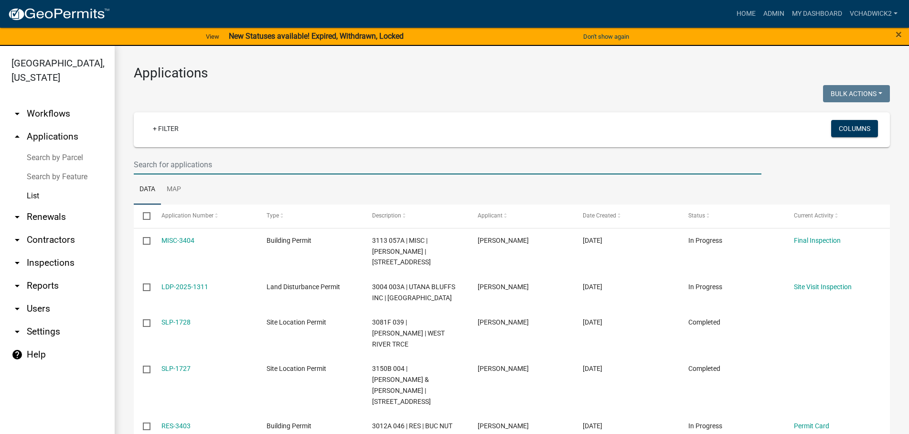
click at [186, 164] on input "text" at bounding box center [448, 165] width 628 height 20
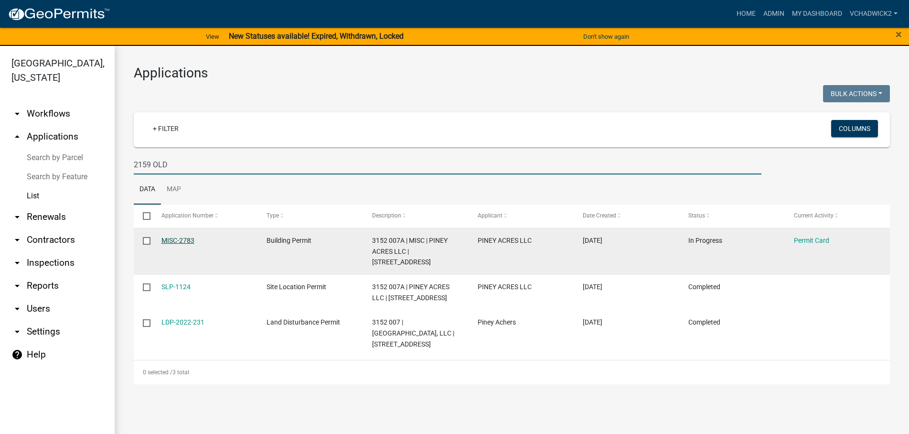
type input "2159 OLD"
click at [174, 238] on link "MISC-2783" at bounding box center [177, 240] width 33 height 8
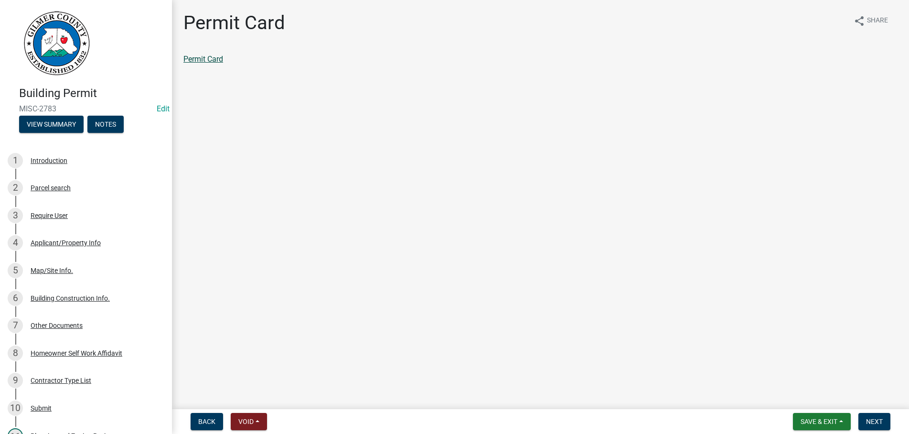
click at [197, 59] on link "Permit Card" at bounding box center [203, 58] width 40 height 9
click at [815, 419] on span "Save & Exit" at bounding box center [819, 421] width 37 height 8
click at [804, 391] on button "Save & Exit" at bounding box center [812, 396] width 76 height 23
